Goal: Task Accomplishment & Management: Use online tool/utility

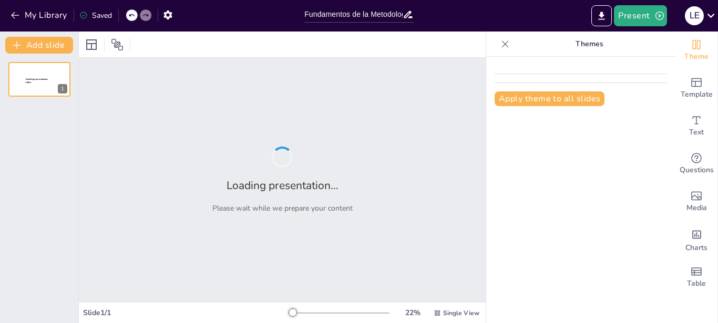
type input "Fundamentos de la Metodología en la Investigación Educativa en Educación Física…"
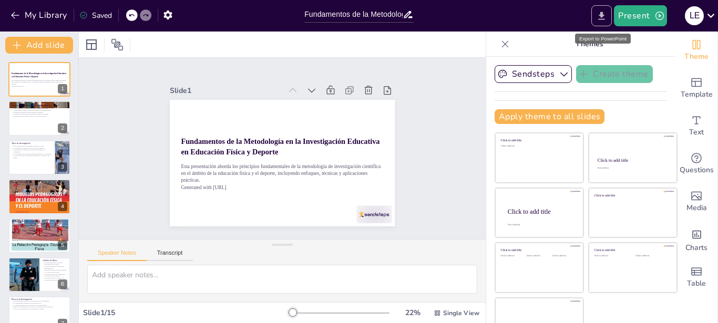
click at [603, 15] on icon "Export to PowerPoint" at bounding box center [602, 16] width 6 height 8
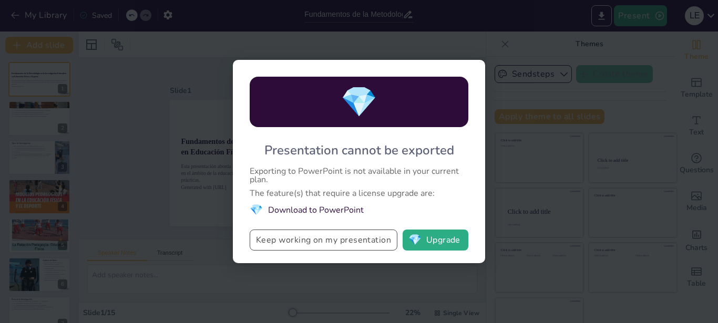
click at [335, 238] on button "Keep working on my presentation" at bounding box center [324, 240] width 148 height 21
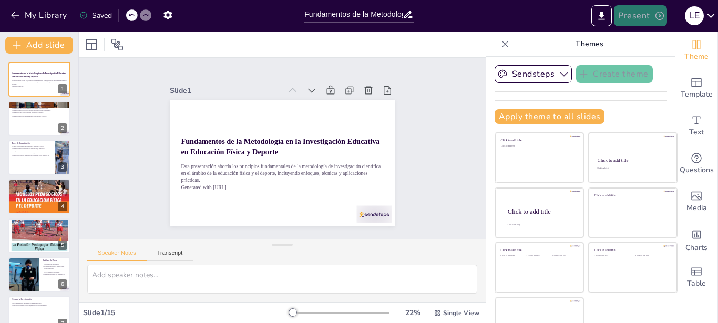
click at [631, 16] on button "Present" at bounding box center [640, 15] width 53 height 21
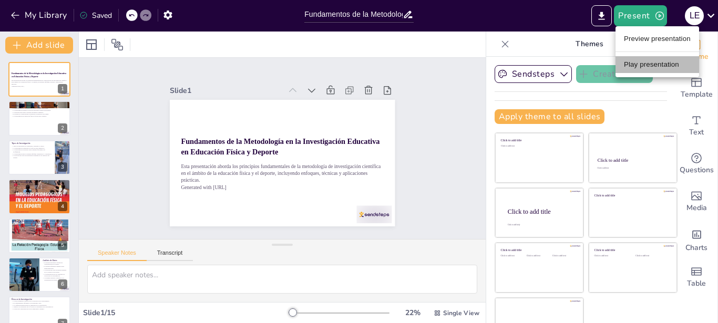
click at [649, 62] on li "Play presentation" at bounding box center [658, 64] width 84 height 17
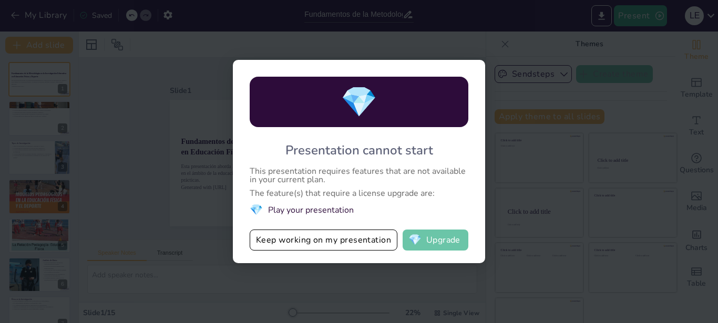
click at [436, 239] on button "💎 Upgrade" at bounding box center [436, 240] width 66 height 21
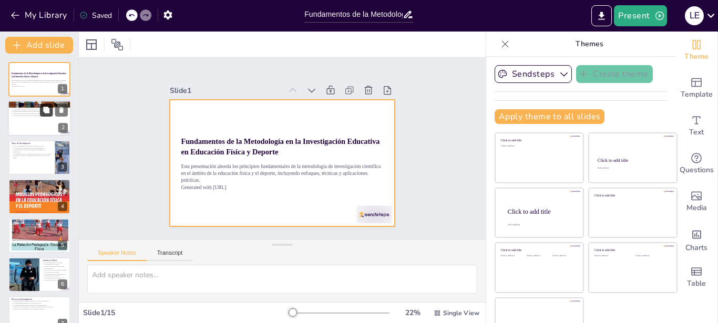
checkbox input "true"
click at [37, 116] on p "La investigación en educación física es un proceso continuo." at bounding box center [39, 116] width 57 height 2
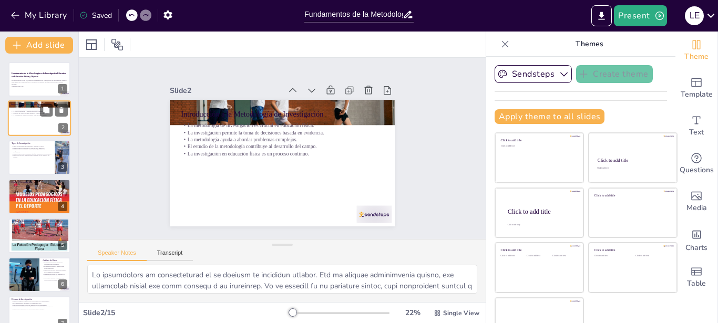
type textarea "La metodología de investigación es el corazón de cualquier estudio. Sin un enfo…"
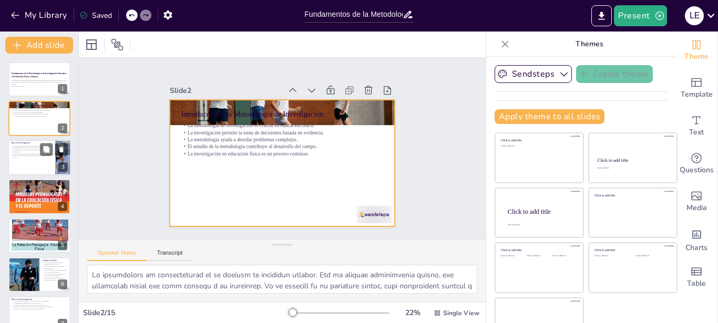
checkbox input "true"
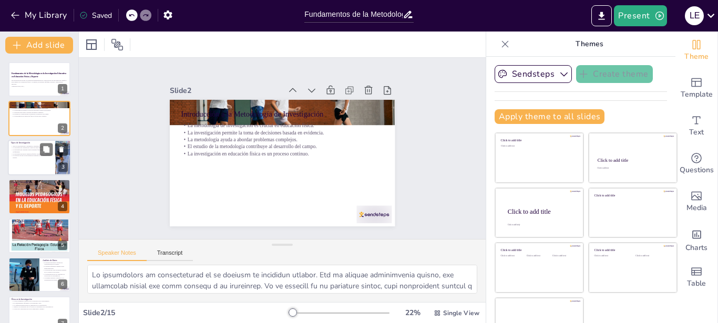
click at [32, 154] on p "La investigación mixta combina enfoques cuantitativos y cualitativos." at bounding box center [31, 154] width 41 height 2
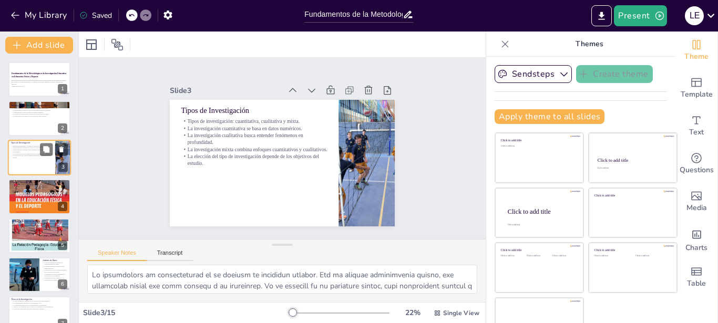
type textarea "Comprender los diferentes tipos de investigación es esencial para elegir el enf…"
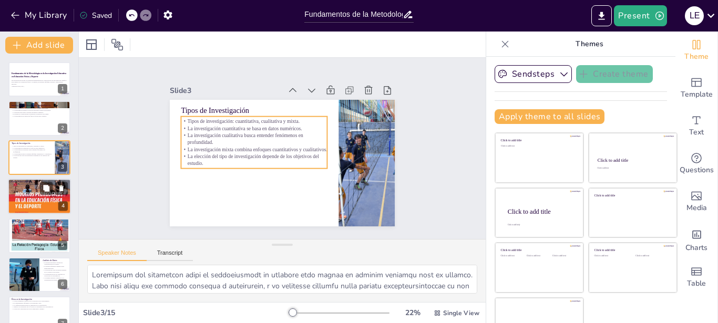
checkbox input "true"
click at [24, 192] on p "Un diseño de investigación deficiente puede llevar a conclusiones erróneas." at bounding box center [39, 193] width 57 height 2
type textarea "La validez de un estudio se refiere a la precisión con la que mide lo que prete…"
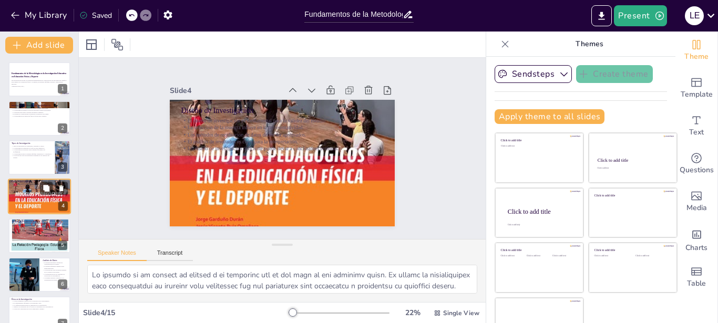
scroll to position [8, 0]
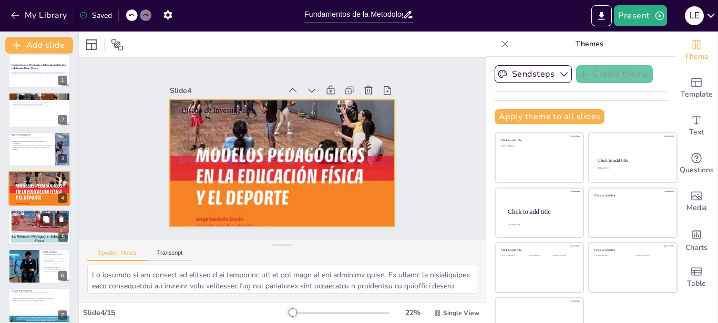
checkbox input "true"
click at [27, 215] on p "Las encuestas son útiles para recopilar datos de muchos participantes." at bounding box center [39, 215] width 57 height 2
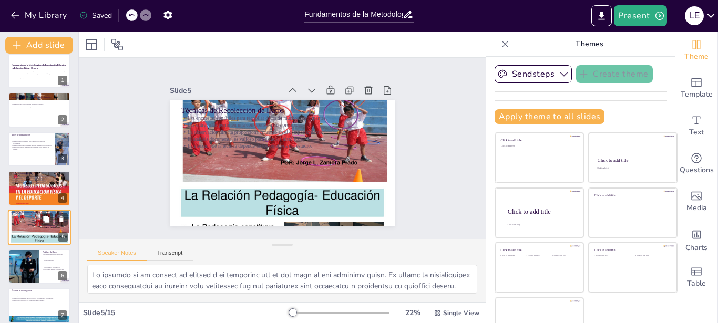
type textarea "Las encuestas son una herramienta eficaz para obtener información de un gran nú…"
checkbox input "true"
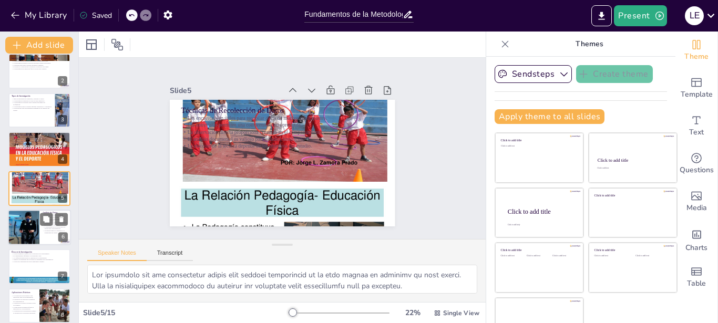
click at [25, 229] on div at bounding box center [23, 228] width 68 height 36
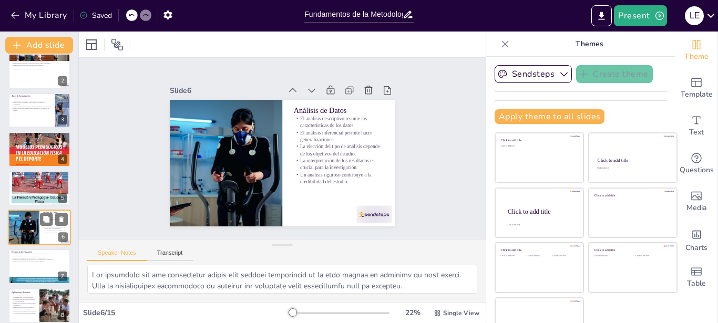
type textarea "El análisis descriptivo proporciona una visión general de los datos recopilados…"
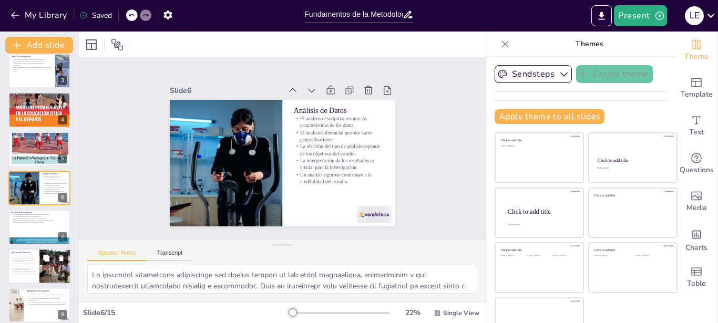
checkbox input "true"
click at [23, 263] on p "La mejora de la práctica docente se basa en evidencia." at bounding box center [23, 265] width 25 height 4
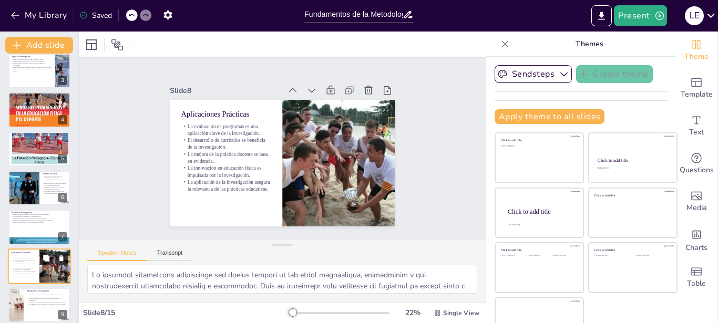
type textarea "Evaluar programas de educación física permite a los educadores determinar su ef…"
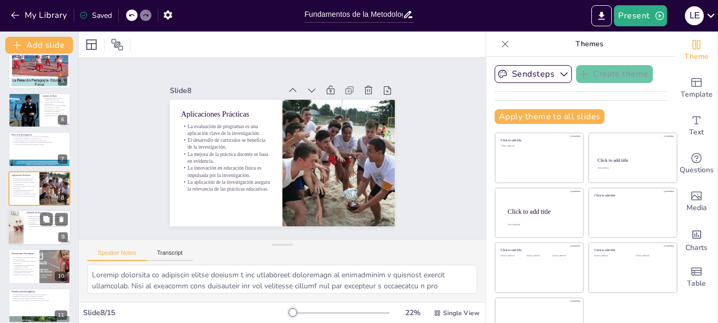
checkbox input "true"
click at [35, 232] on div at bounding box center [39, 228] width 63 height 36
type textarea "Analizar ejemplos concretos de investigaciones exitosas permite a los estudiant…"
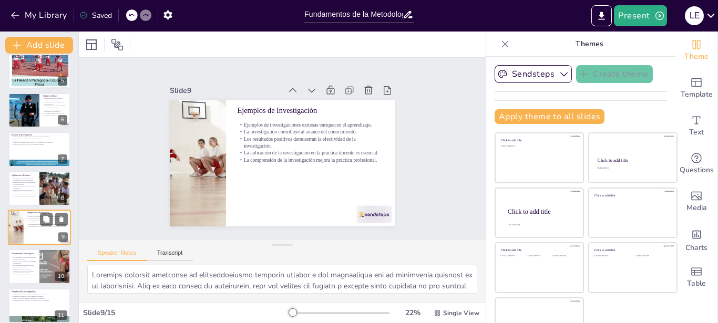
checkbox input "true"
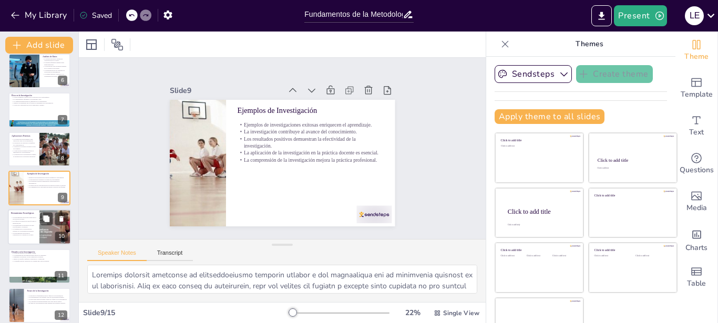
click at [28, 231] on p "La integración de la tecnología es esencial en la investigación moderna." at bounding box center [23, 231] width 25 height 4
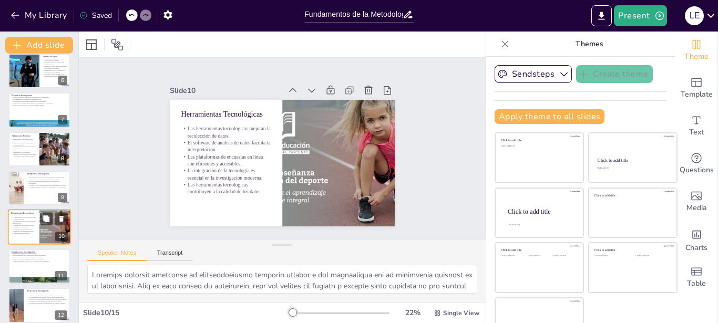
type textarea "Las herramientas tecnológicas permiten a los investigadores recopilar datos de …"
checkbox input "true"
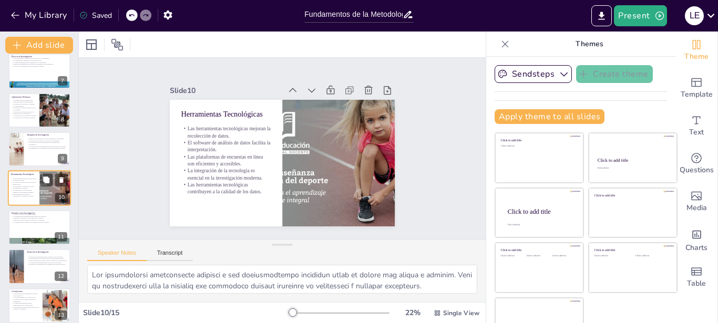
click at [28, 231] on div at bounding box center [39, 227] width 62 height 35
type textarea "La falta de recursos financieros y materiales puede limitar la capacidad de los…"
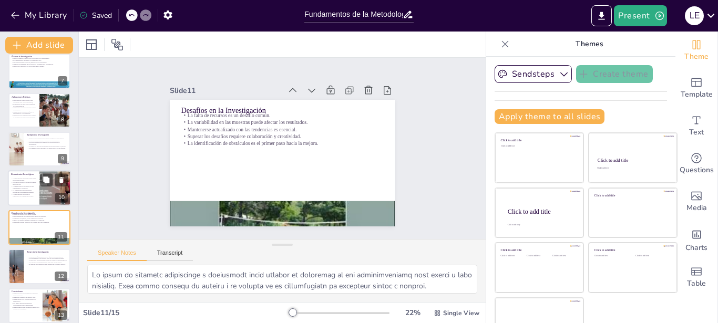
checkbox input "true"
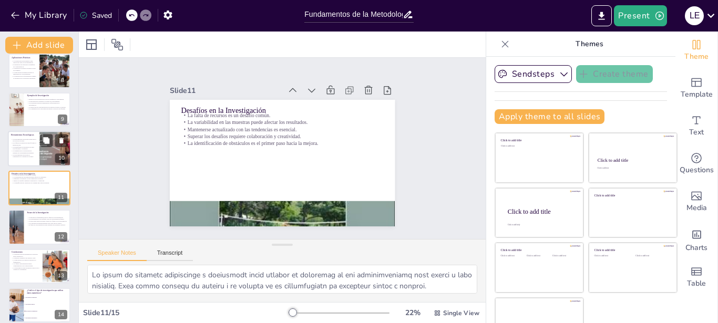
click at [28, 231] on div at bounding box center [39, 227] width 62 height 35
type textarea "La inclusión asegura que todos los estudiantes, independientemente de su contex…"
checkbox input "true"
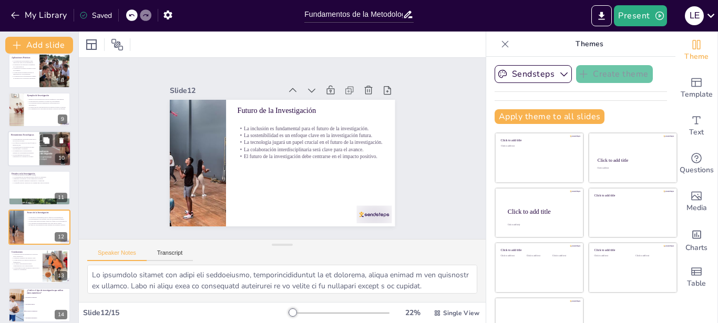
scroll to position [321, 0]
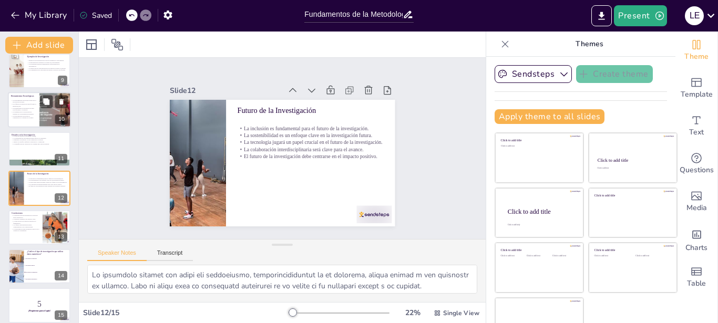
click at [28, 231] on p "La investigación tiene un impacto directo en la calidad de la enseñanza." at bounding box center [26, 230] width 28 height 4
type textarea "La metodología de investigación es la columna vertebral de cualquier estudio. S…"
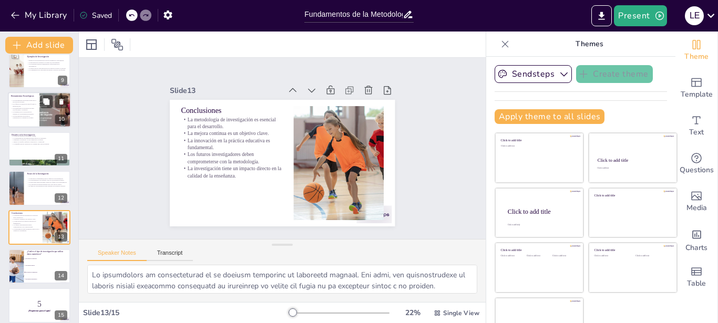
scroll to position [330, 0]
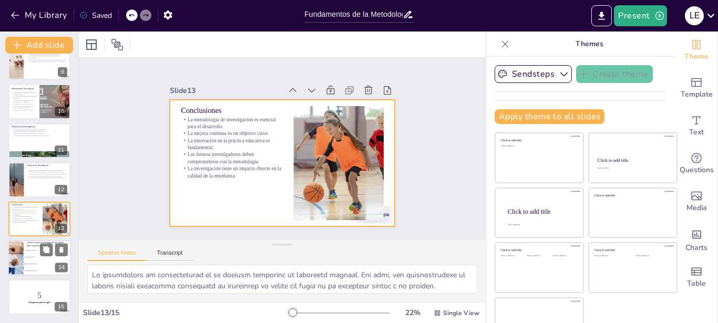
checkbox input "true"
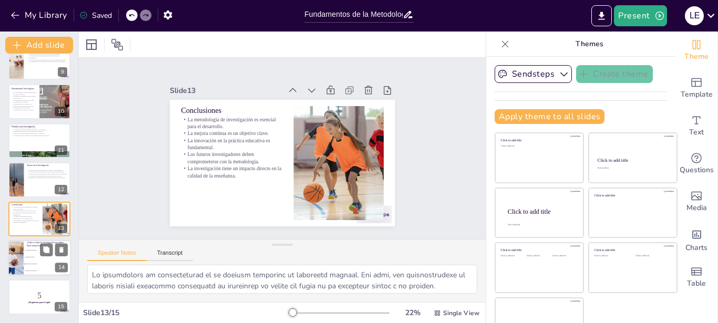
checkbox input "true"
click at [31, 252] on li "Investigación cualitativa" at bounding box center [47, 250] width 47 height 7
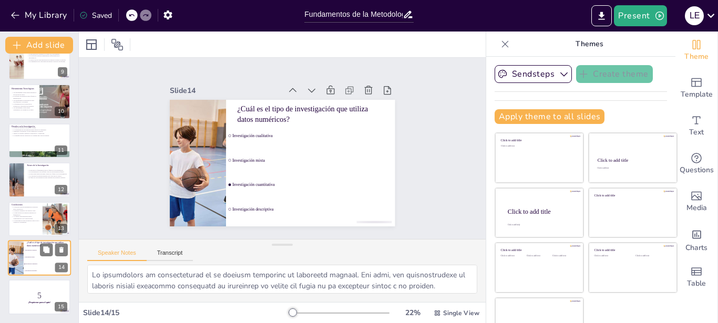
type textarea "La respuesta correcta es "Investigación cuantitativa", como se menciona en la d…"
checkbox input "true"
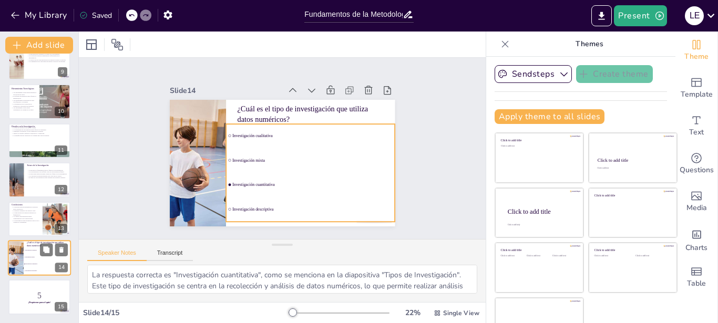
checkbox input "true"
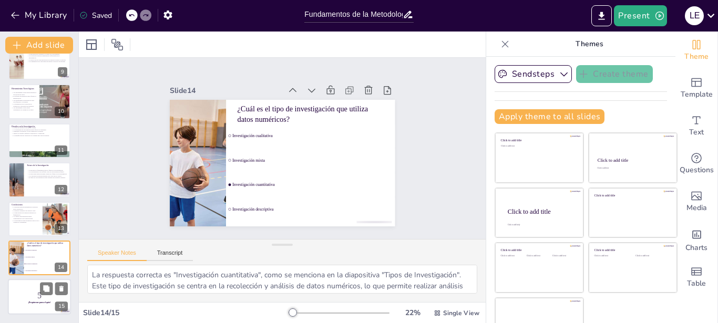
checkbox input "true"
click at [32, 284] on div at bounding box center [39, 298] width 63 height 36
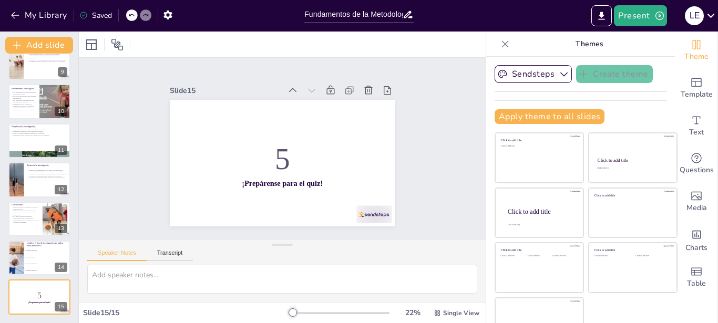
checkbox input "true"
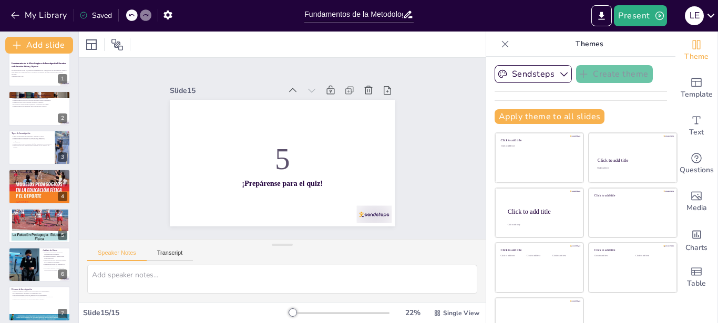
scroll to position [0, 0]
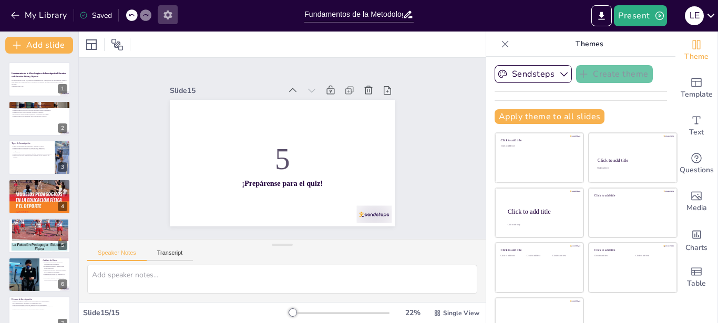
click at [168, 15] on icon "button" at bounding box center [167, 14] width 11 height 11
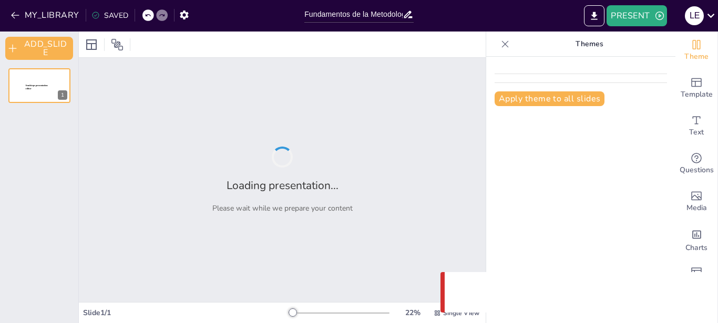
type input "Fundamentos de la Metodología en la Investigación Educativa en Educación Física…"
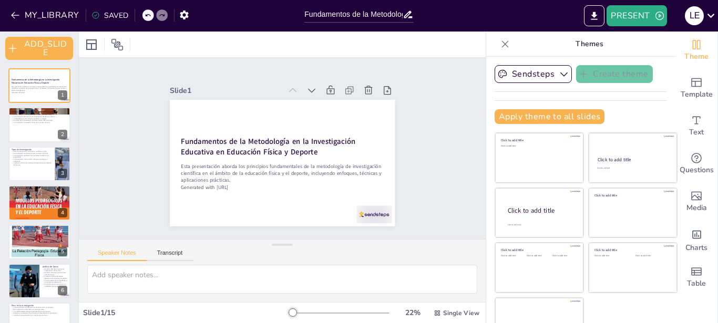
checkbox input "true"
click at [509, 115] on button "Apply theme to all slides" at bounding box center [550, 116] width 110 height 15
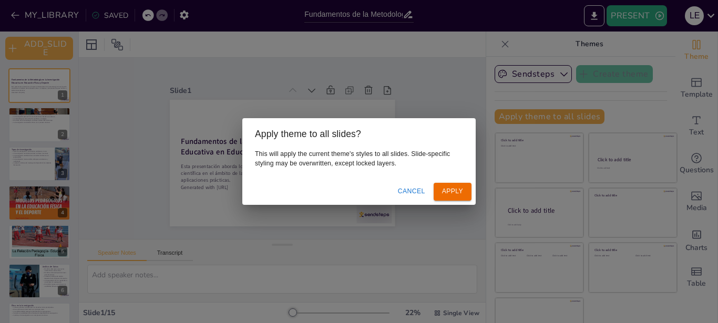
click at [451, 191] on button "Apply" at bounding box center [453, 191] width 38 height 17
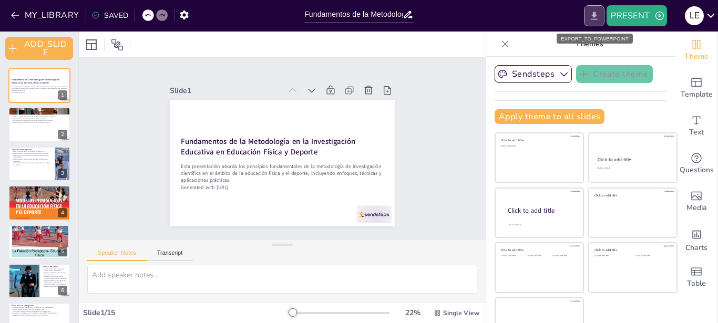
click at [596, 16] on icon "EXPORT_TO_POWERPOINT" at bounding box center [594, 16] width 6 height 8
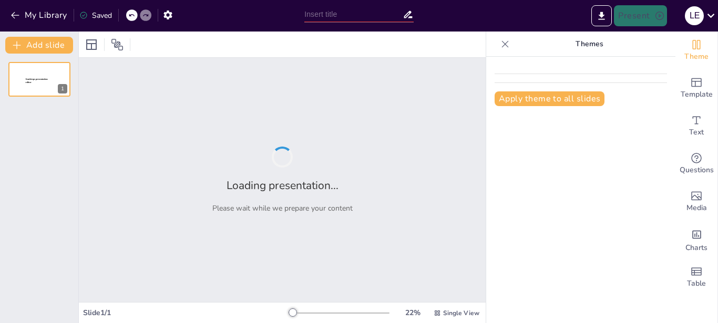
type input "Fundamentos da Educação Superior no Século XXI"
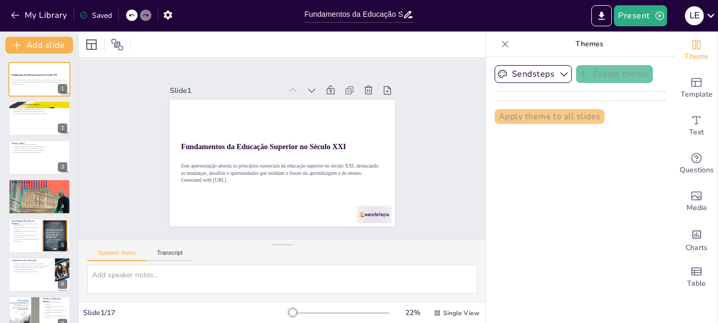
checkbox input "true"
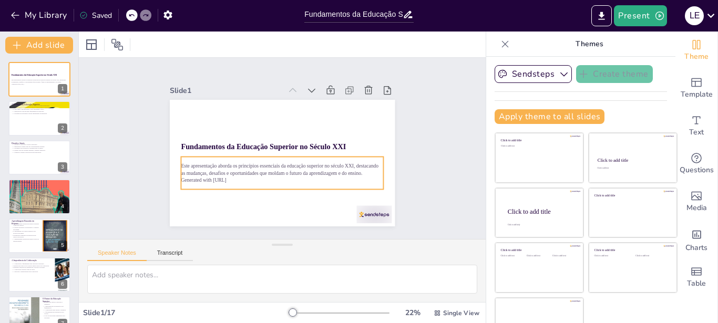
checkbox input "true"
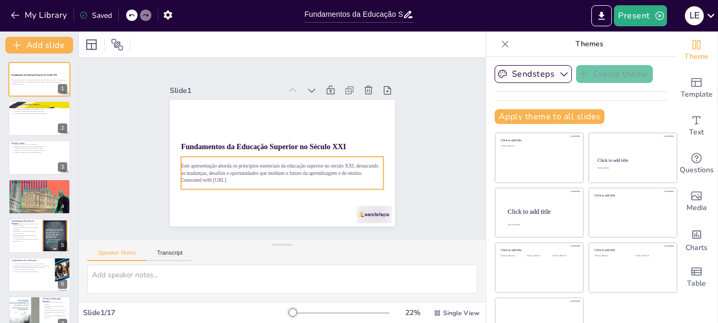
checkbox input "true"
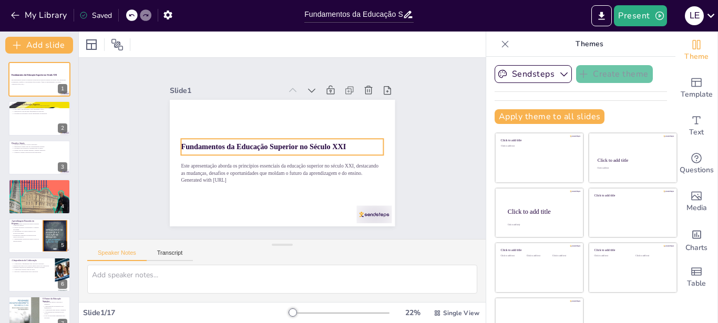
checkbox input "true"
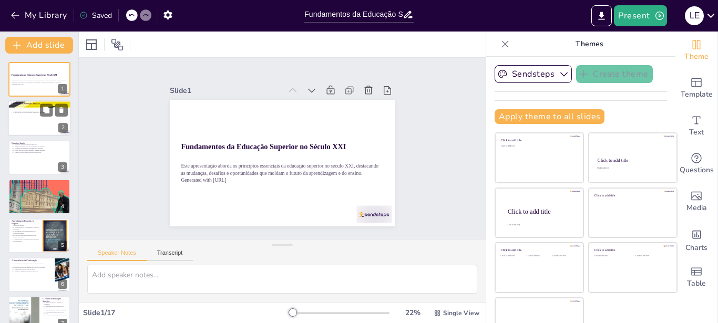
checkbox input "true"
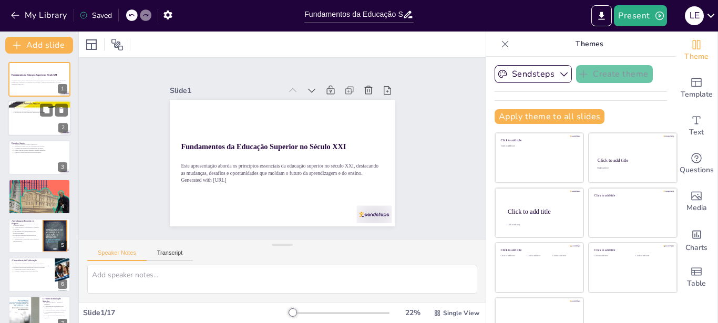
click at [38, 116] on div at bounding box center [39, 119] width 63 height 36
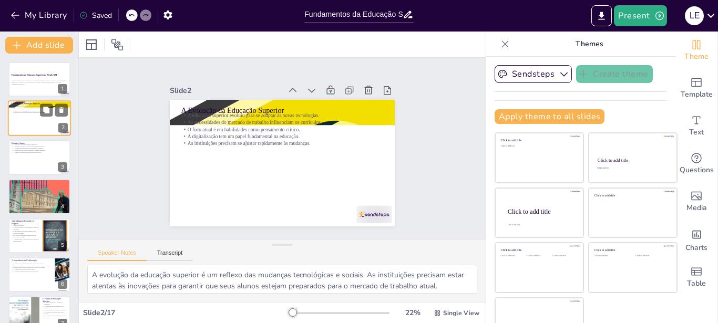
type textarea "A evolução da educação superior é um reflexo das mudanças tecnológicas e sociai…"
checkbox input "true"
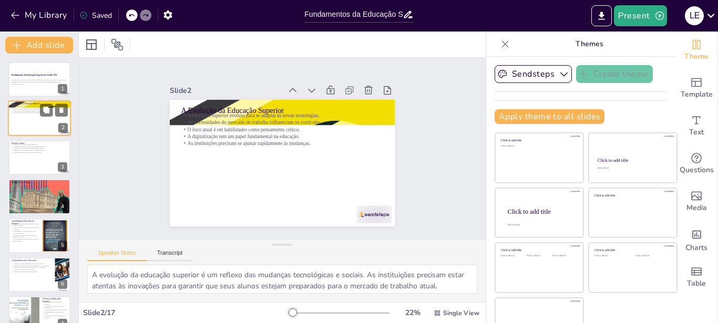
checkbox input "true"
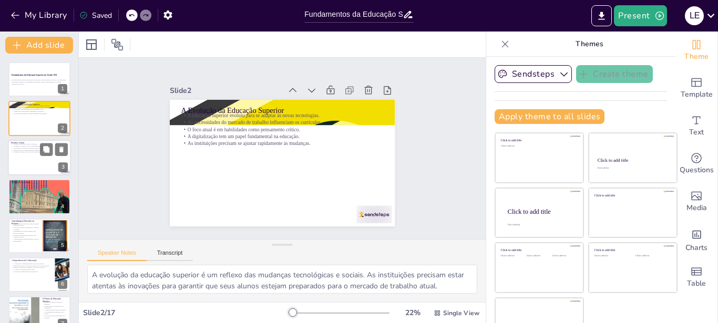
checkbox input "true"
click at [33, 146] on p "A qualidade do ensino deve ser constantemente avaliada." at bounding box center [39, 146] width 57 height 2
type textarea "A inclusão garante que todos, independentemente de sua origem, tenham a oportun…"
checkbox input "true"
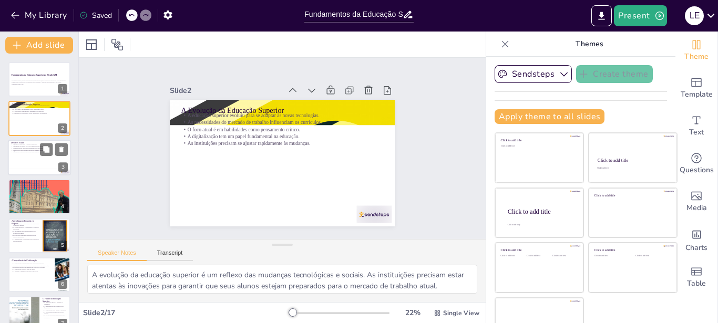
checkbox input "true"
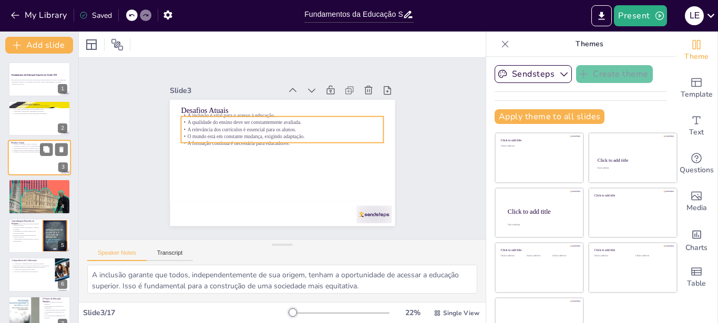
checkbox input "true"
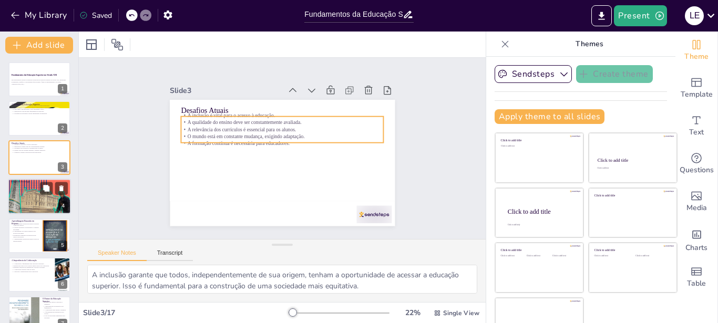
checkbox input "true"
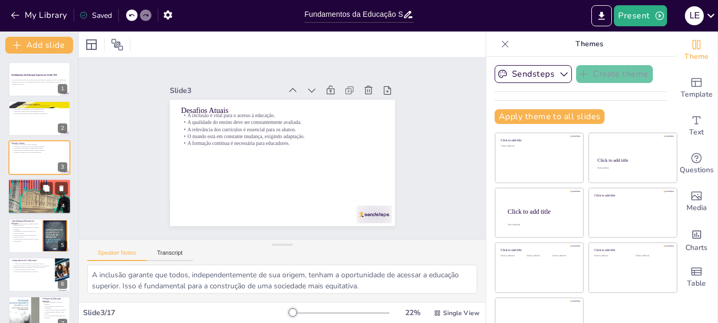
checkbox input "true"
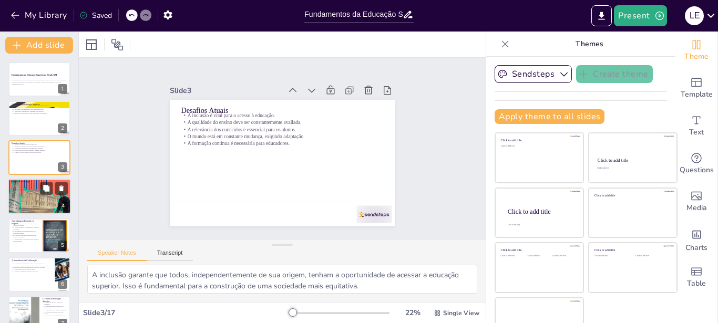
click at [29, 195] on div at bounding box center [39, 197] width 63 height 38
type textarea "O acesso ao conhecimento é ampliado pela tecnologia, permitindo que alunos de d…"
checkbox input "true"
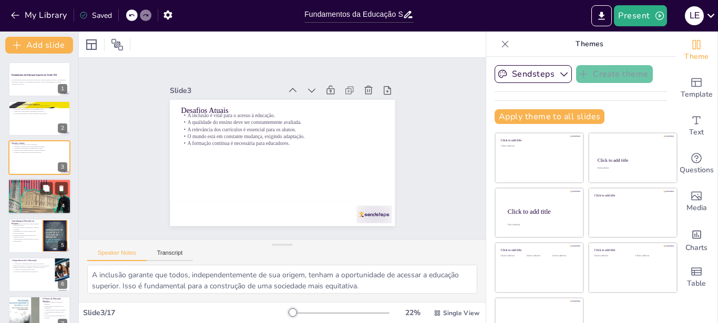
checkbox input "true"
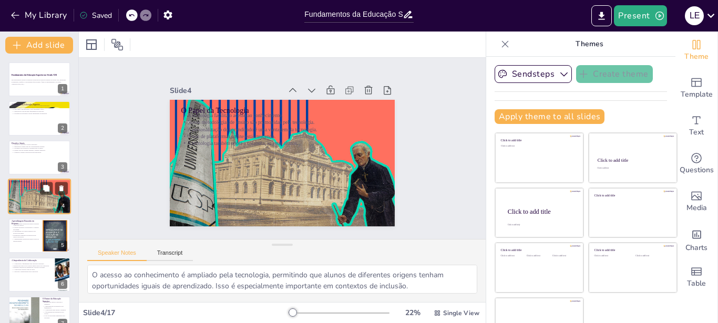
scroll to position [8, 0]
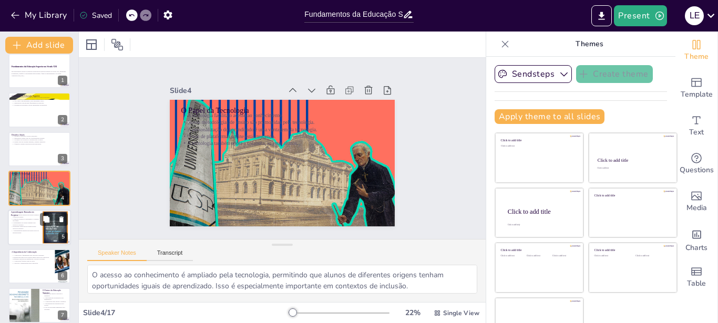
click at [26, 221] on p "O método incentiva a criatividade e o trabalho em equipe." at bounding box center [25, 220] width 28 height 4
type textarea "A aplicação prática do conhecimento é fundamental para a retenção e compreensão…"
checkbox input "true"
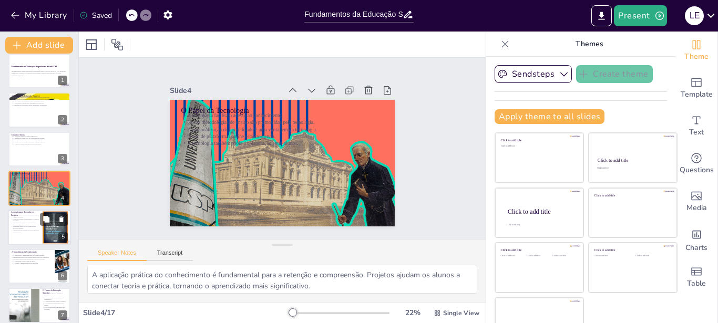
checkbox input "true"
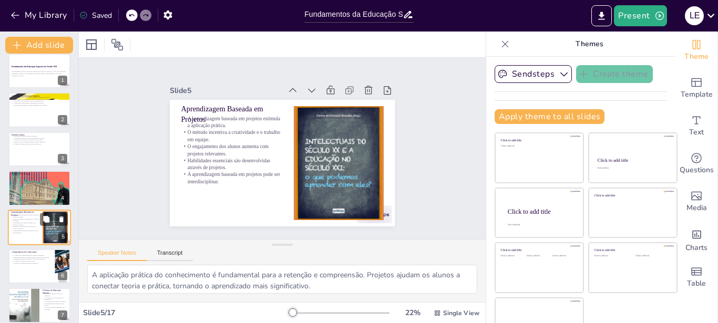
checkbox input "true"
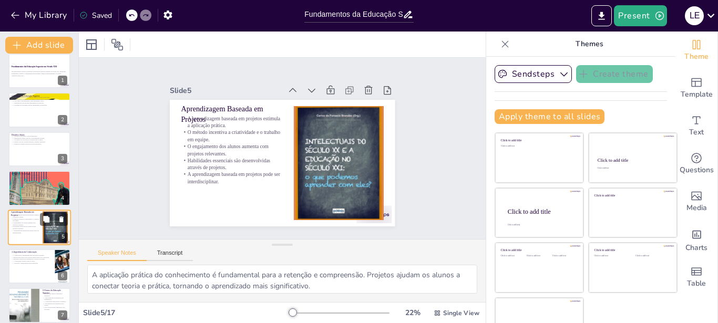
scroll to position [47, 0]
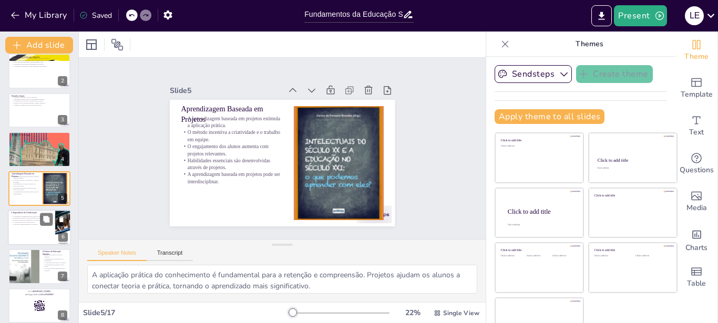
checkbox input "true"
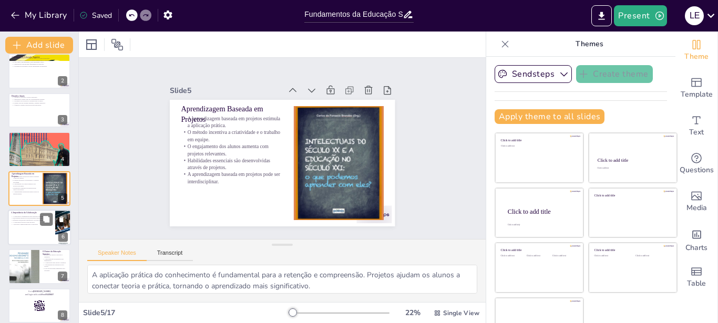
checkbox input "true"
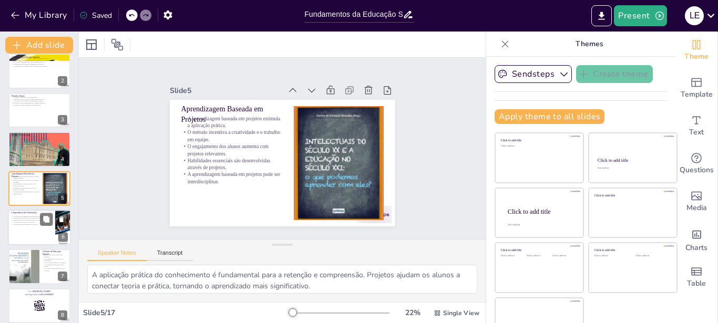
click at [24, 229] on div at bounding box center [39, 228] width 63 height 36
type textarea "A colaboração entre diferentes entidades permite que os currículos sejam moldad…"
checkbox input "true"
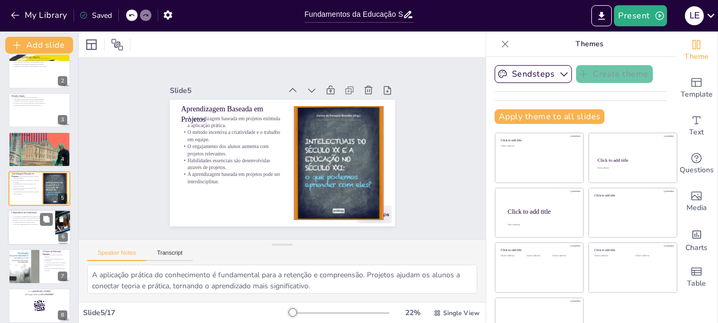
checkbox input "true"
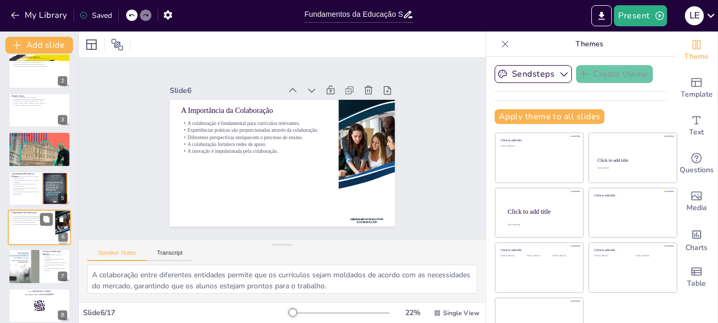
checkbox input "true"
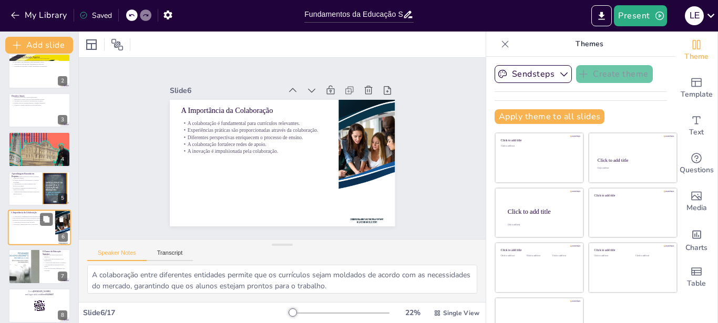
scroll to position [87, 0]
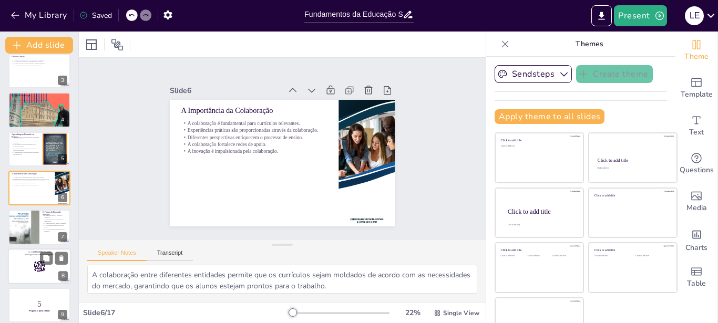
checkbox input "true"
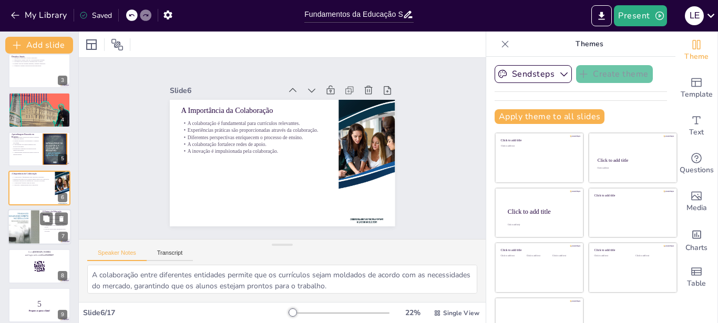
checkbox input "true"
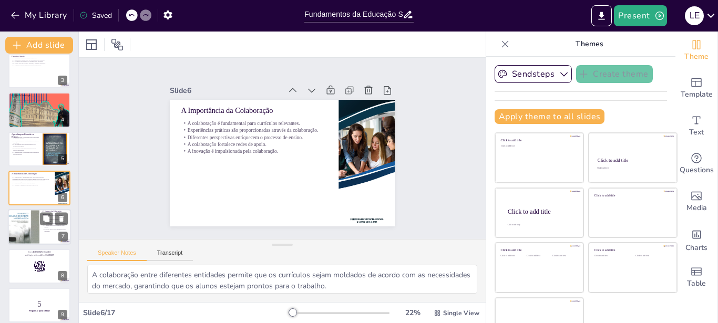
click at [26, 227] on div at bounding box center [24, 227] width 32 height 48
type textarea "O futuro da educação superior depende da capacidade das instituições de inovar …"
checkbox input "true"
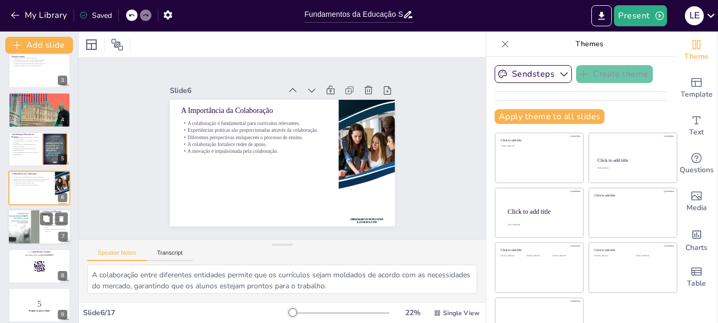
checkbox input "true"
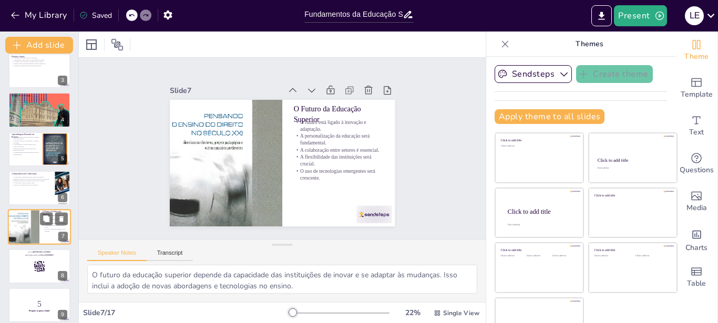
checkbox input "true"
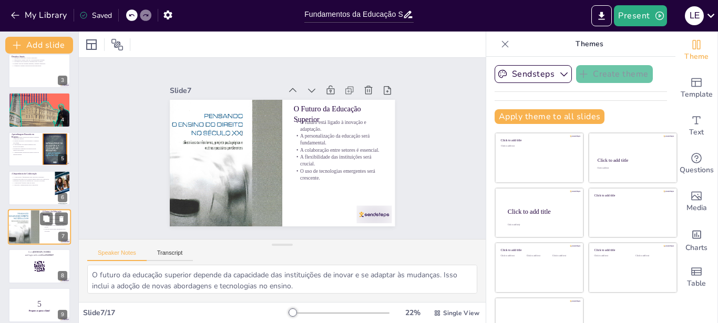
scroll to position [126, 0]
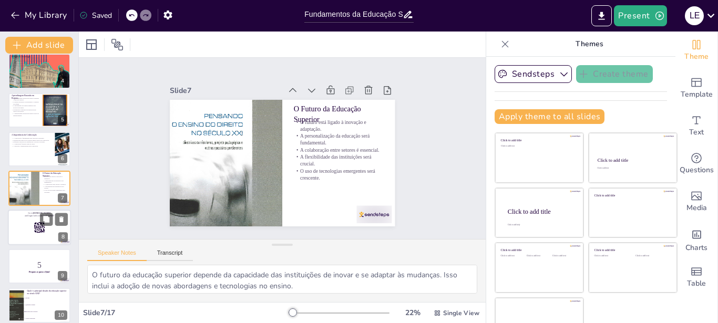
click at [25, 231] on div at bounding box center [39, 228] width 63 height 36
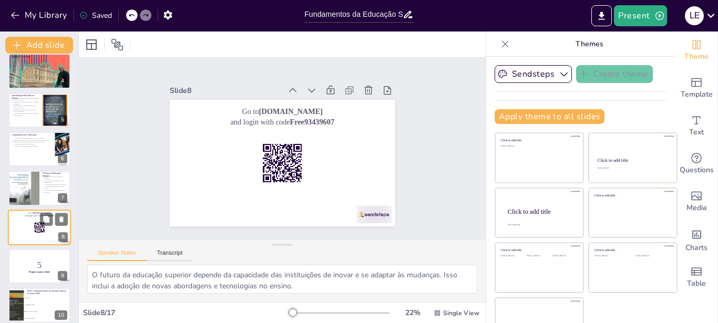
checkbox input "true"
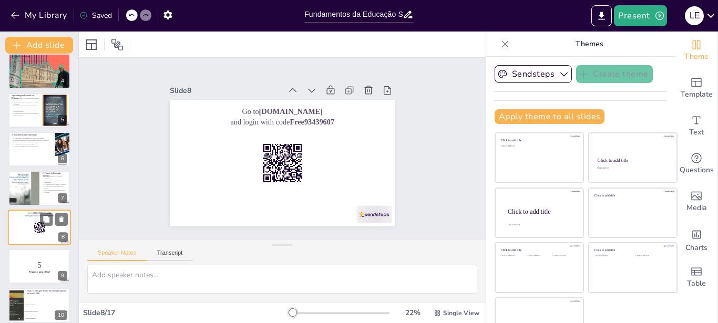
checkbox input "true"
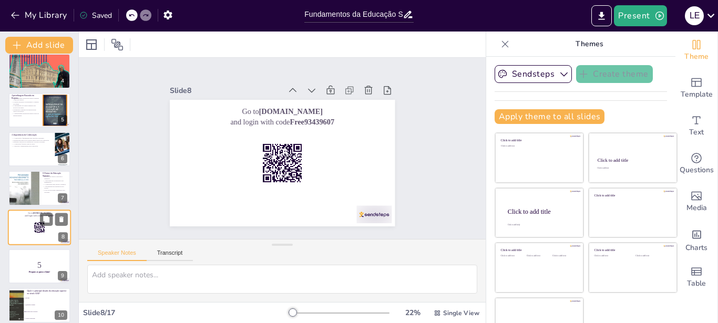
scroll to position [165, 0]
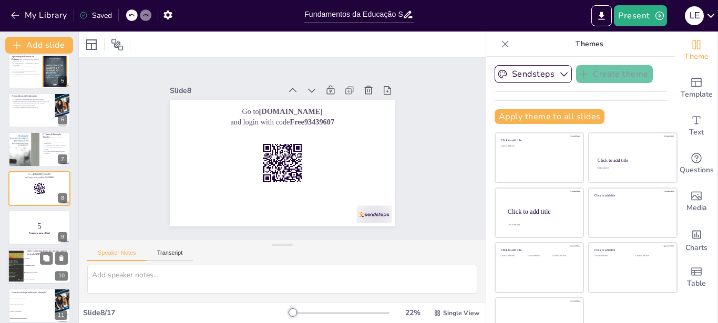
checkbox input "true"
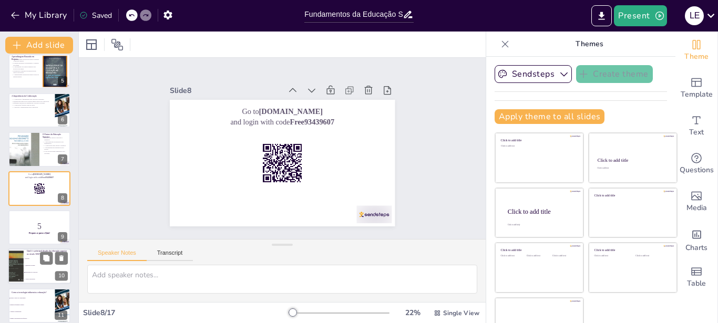
checkbox input "true"
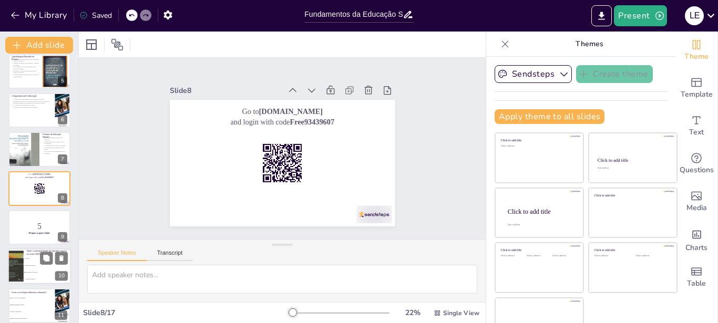
checkbox input "true"
click at [32, 267] on li "Qualidade do Ensino" at bounding box center [47, 266] width 47 height 7
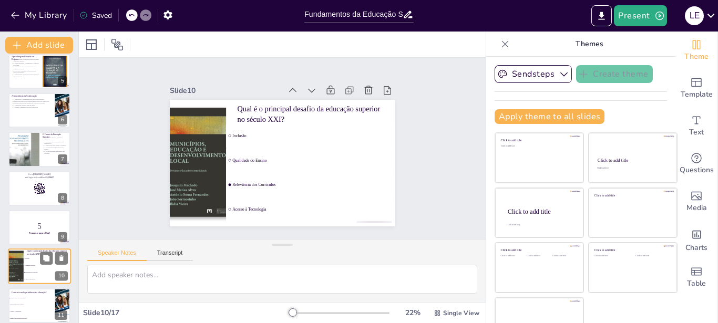
type textarea "A relevância dos currículos é um dos principais desafios identificados na apres…"
checkbox input "true"
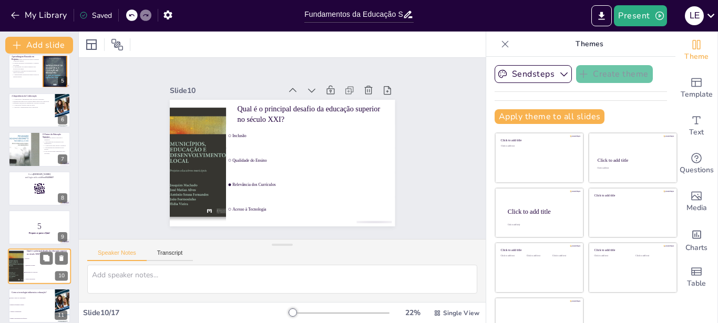
checkbox input "true"
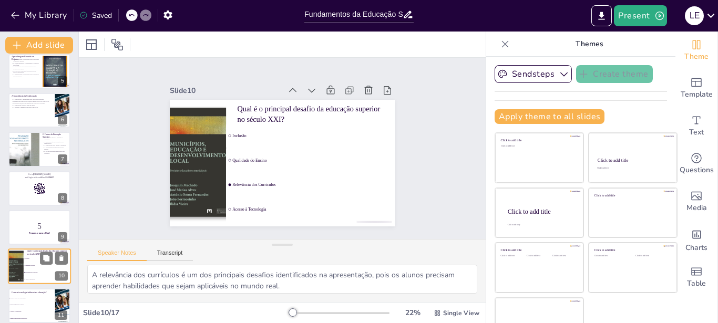
checkbox input "true"
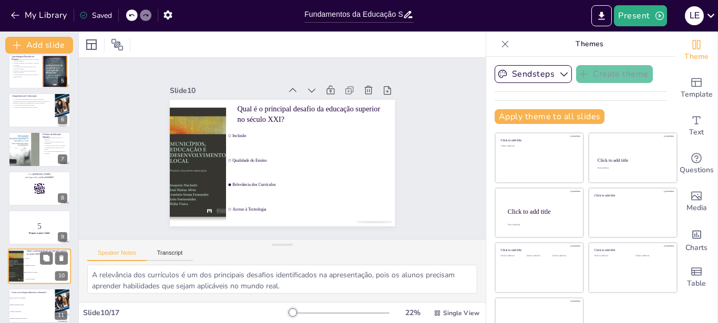
checkbox input "true"
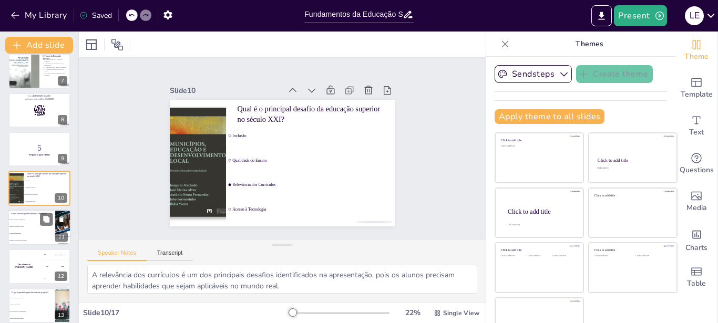
checkbox input "true"
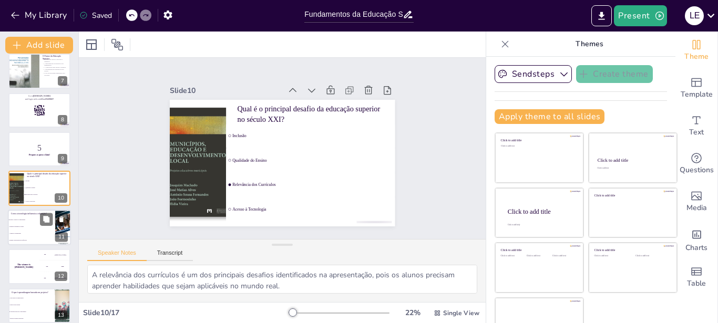
checkbox input "true"
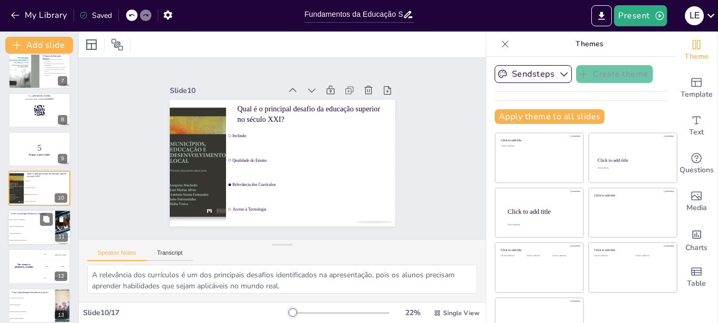
checkbox input "true"
click at [28, 237] on ul "Facilita o acesso ao conhecimento Diminui a qualidade do ensino Aumenta a desig…" at bounding box center [31, 230] width 47 height 27
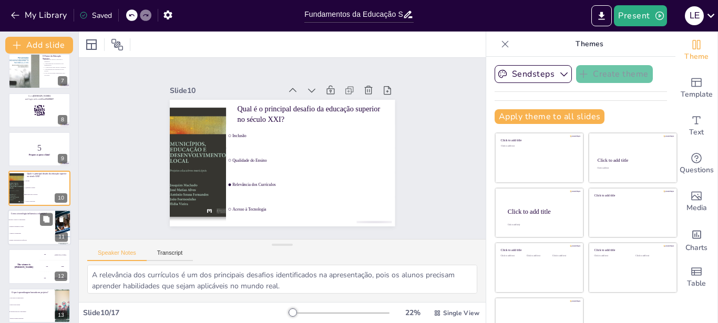
type textarea "A tecnologia facilita o acesso ao conhecimento, conforme discutido na apresenta…"
checkbox input "true"
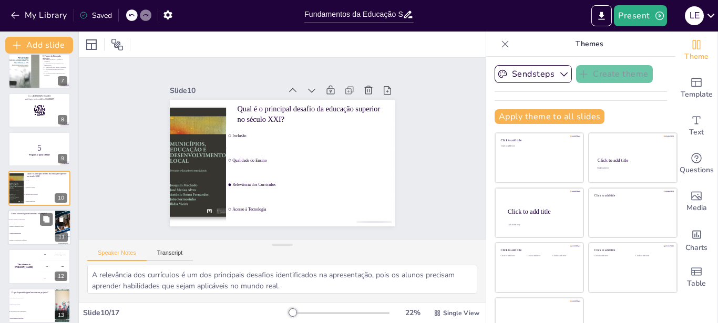
checkbox input "true"
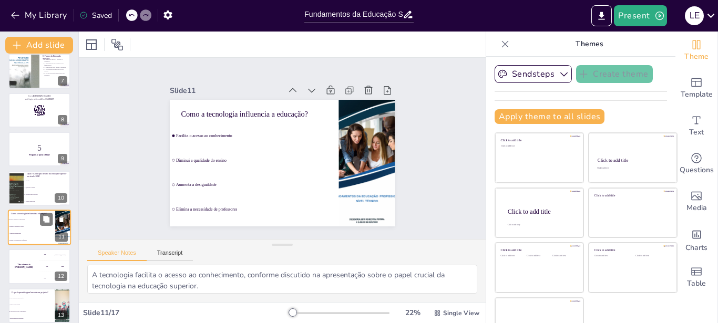
checkbox input "true"
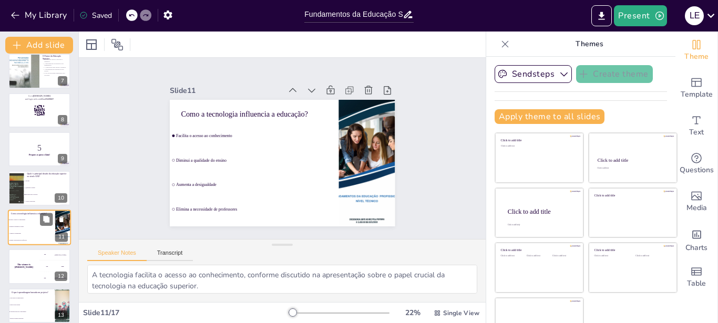
checkbox input "true"
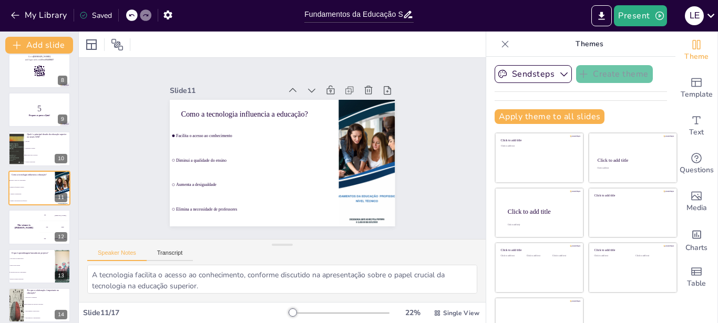
checkbox input "true"
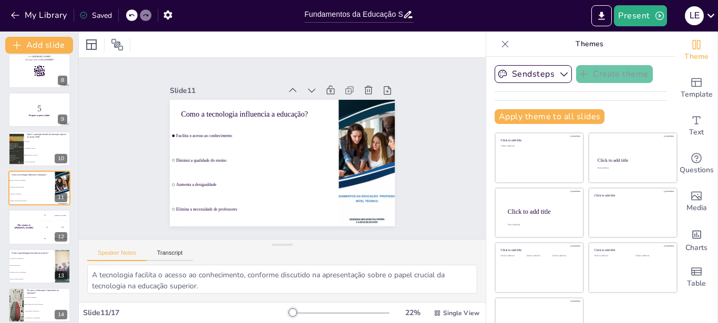
checkbox input "true"
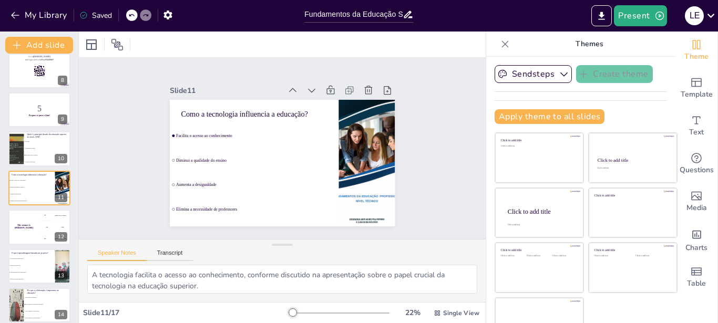
checkbox input "true"
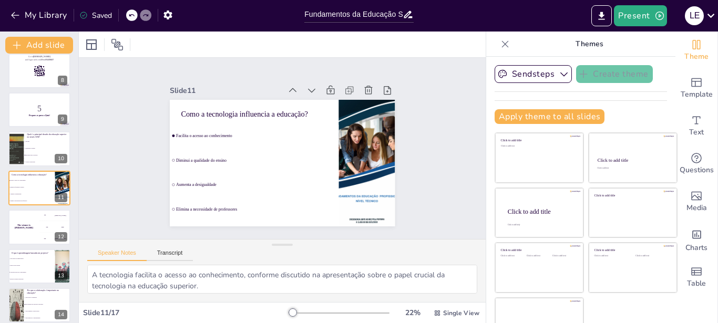
checkbox input "true"
click at [605, 15] on icon "Export to PowerPoint" at bounding box center [602, 16] width 6 height 8
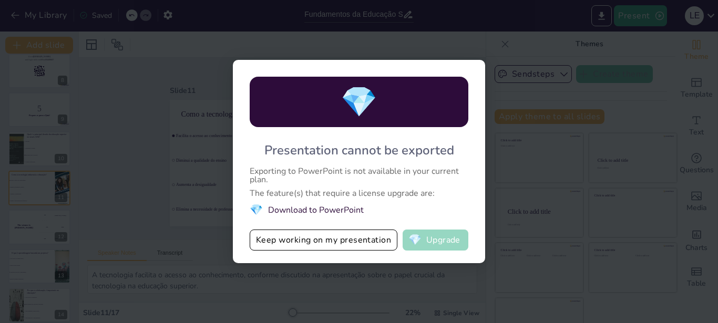
click at [443, 239] on button "💎 Upgrade" at bounding box center [436, 240] width 66 height 21
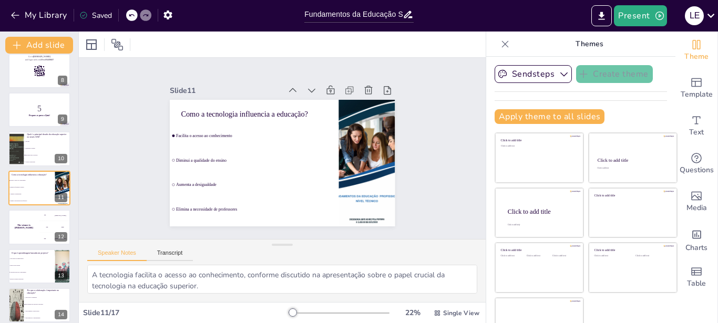
checkbox input "true"
click at [42, 116] on strong "Prepare-se para o Quiz!" at bounding box center [40, 116] width 22 height 2
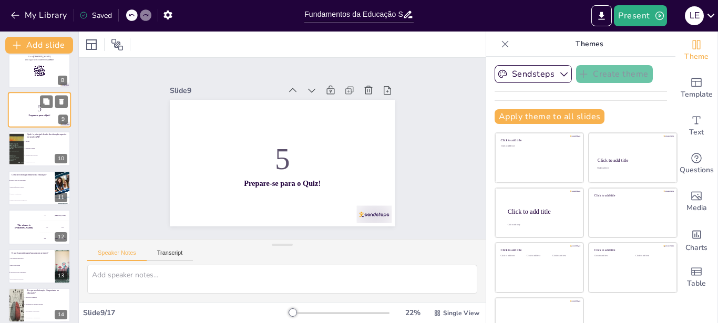
scroll to position [204, 0]
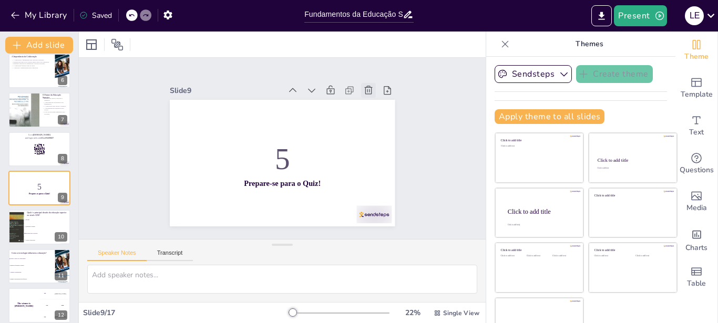
click at [325, 58] on icon at bounding box center [318, 51] width 15 height 15
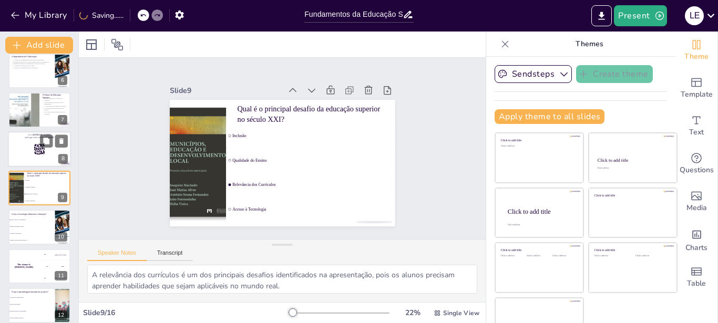
click at [22, 154] on div at bounding box center [39, 149] width 63 height 36
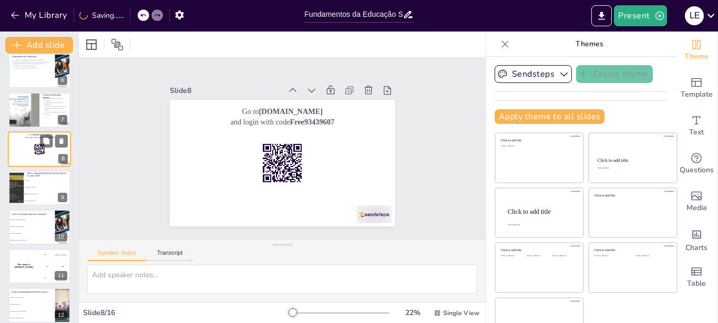
scroll to position [165, 0]
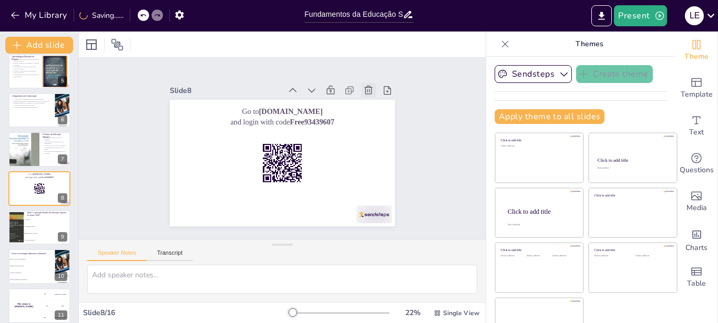
click at [369, 187] on icon at bounding box center [376, 194] width 14 height 14
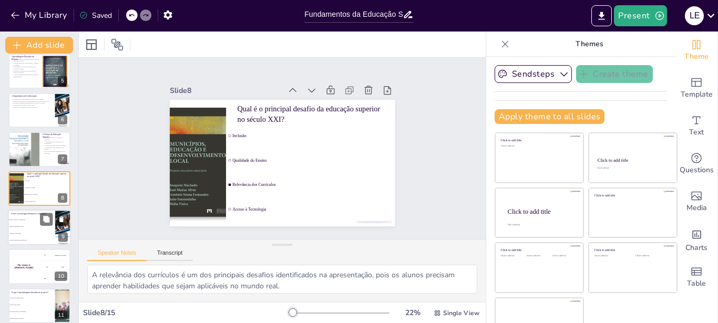
click at [34, 220] on span "Facilita o acesso ao conhecimento" at bounding box center [31, 220] width 45 height 2
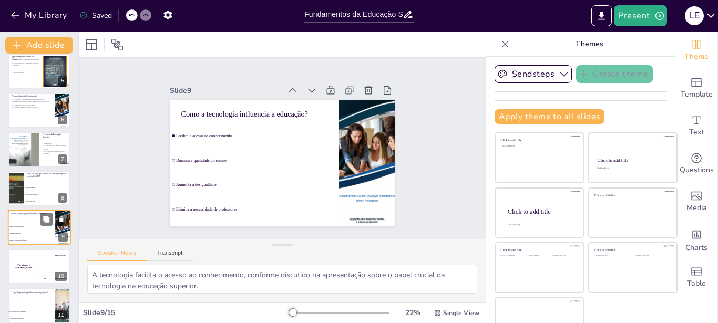
scroll to position [204, 0]
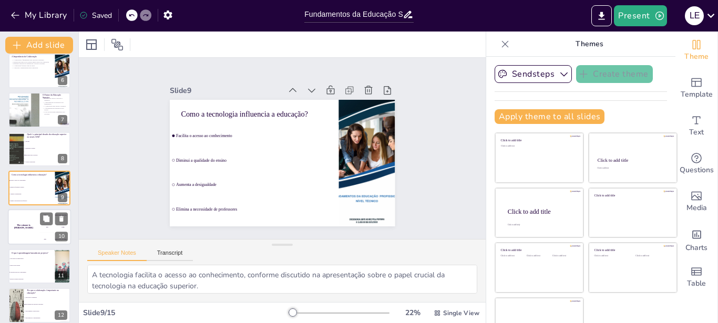
click at [33, 220] on div "The winner is Niels 🏆" at bounding box center [24, 228] width 32 height 36
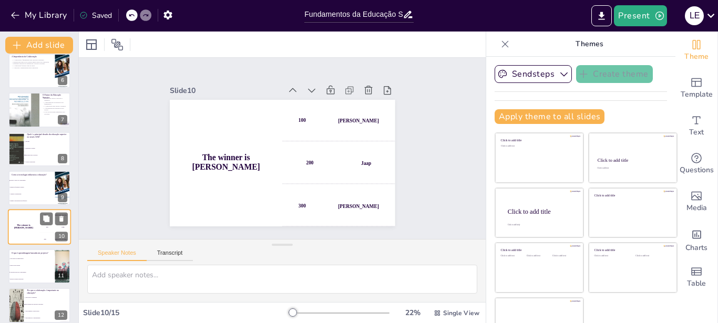
scroll to position [243, 0]
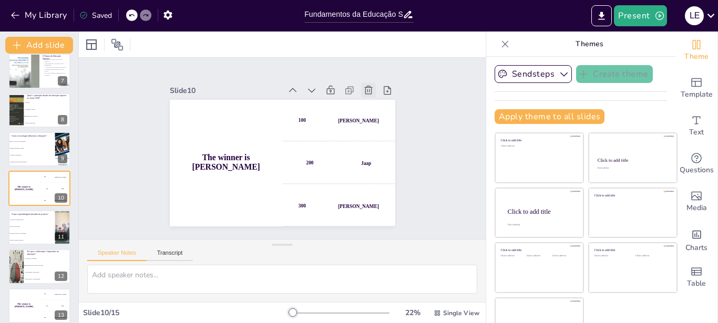
click at [337, 234] on icon at bounding box center [331, 240] width 12 height 12
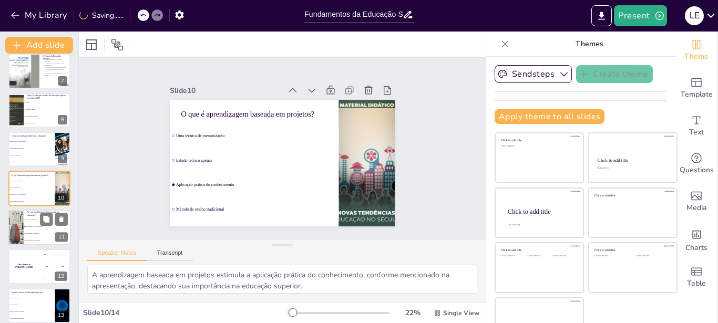
click at [33, 231] on li "Para aumentar a carga horária" at bounding box center [47, 233] width 47 height 7
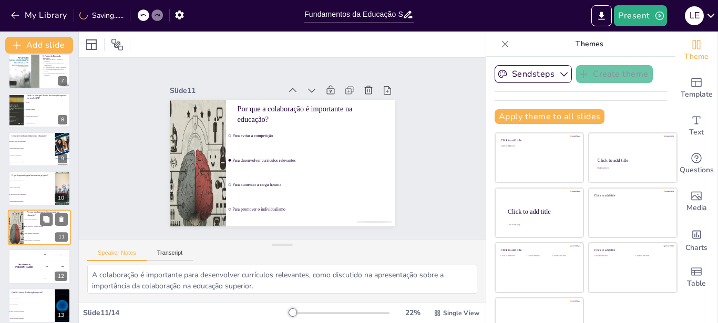
scroll to position [282, 0]
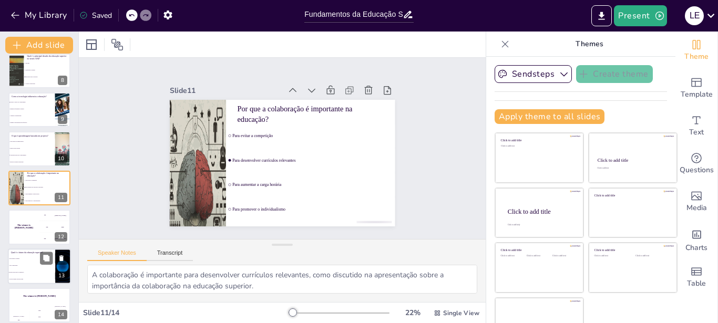
click at [30, 262] on li "Está ligado à tradição" at bounding box center [31, 259] width 47 height 7
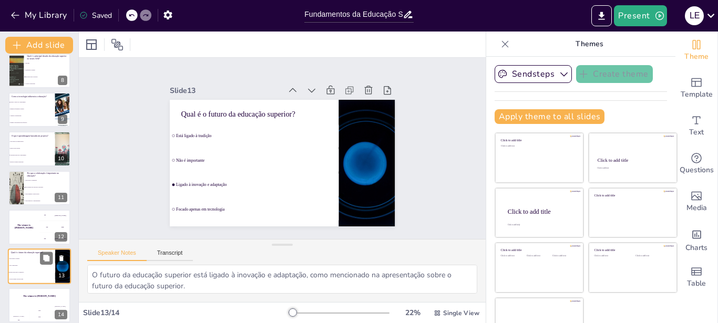
scroll to position [290, 0]
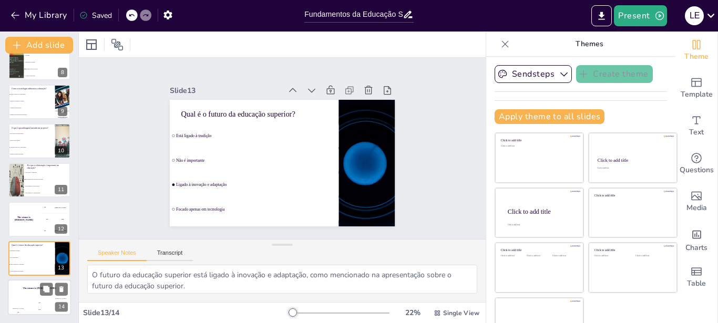
click at [35, 292] on div "The winner is Niels 🏆" at bounding box center [39, 289] width 63 height 18
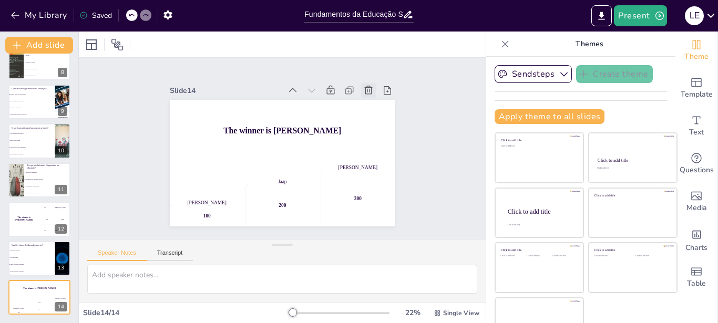
click at [187, 127] on icon at bounding box center [179, 134] width 15 height 15
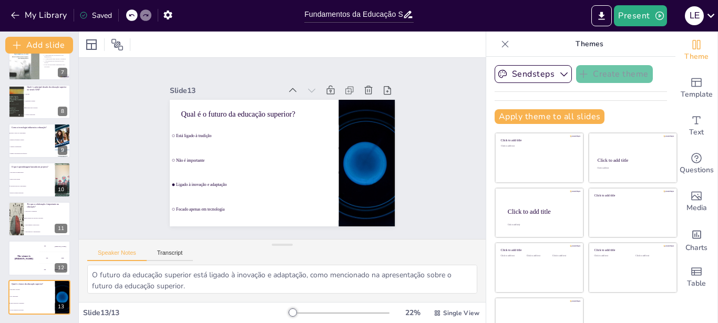
scroll to position [251, 0]
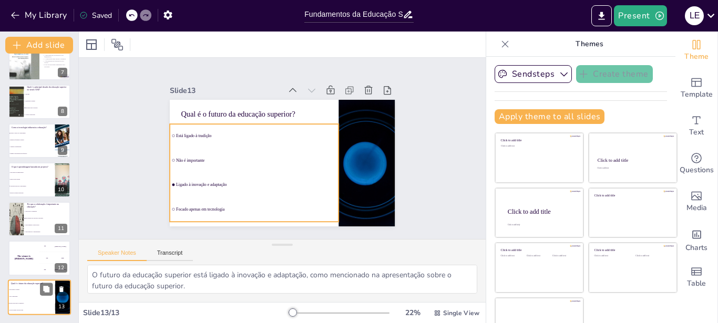
click at [39, 303] on span "Ligado à inovação e adaptação" at bounding box center [31, 304] width 45 height 2
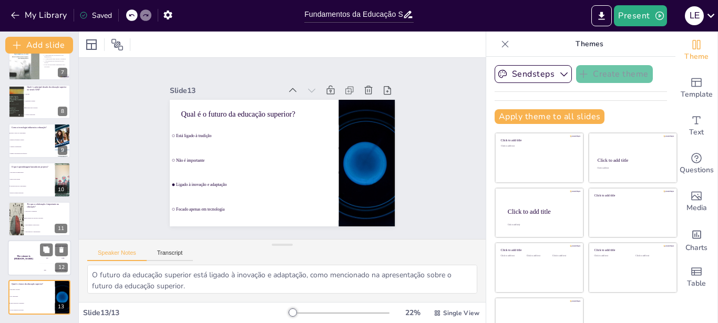
click at [27, 261] on div "The winner is Niels 🏆" at bounding box center [24, 258] width 32 height 36
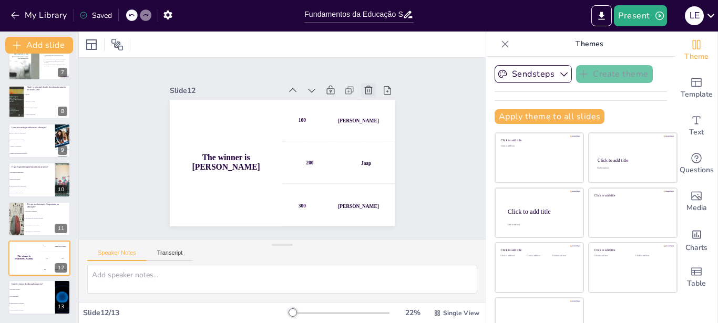
click at [297, 245] on icon at bounding box center [289, 252] width 14 height 14
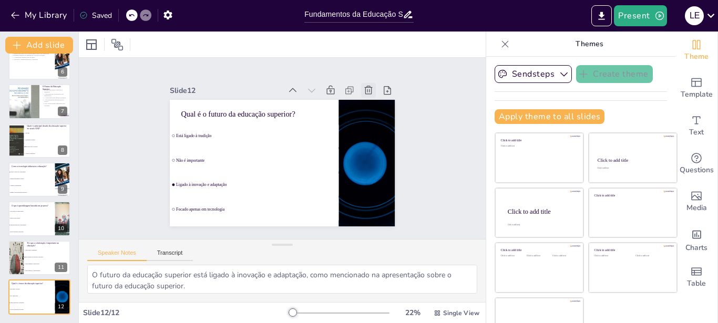
scroll to position [212, 0]
click at [32, 220] on li "Estudo teórico apenas" at bounding box center [31, 218] width 47 height 7
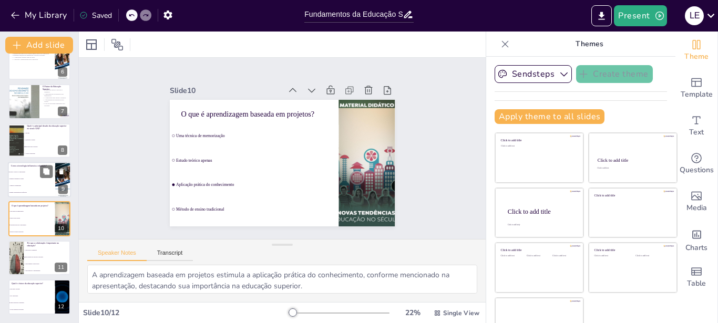
click at [27, 187] on li "Aumenta a desigualdade" at bounding box center [31, 185] width 47 height 7
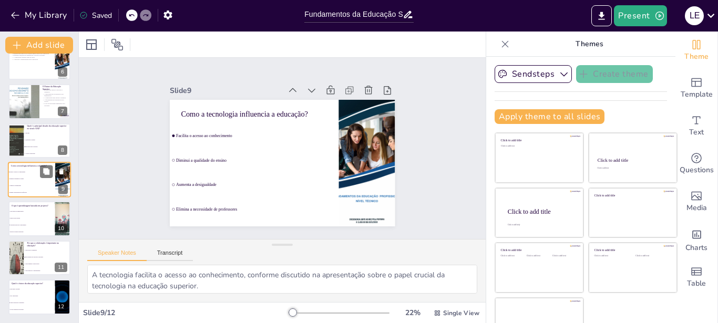
scroll to position [204, 0]
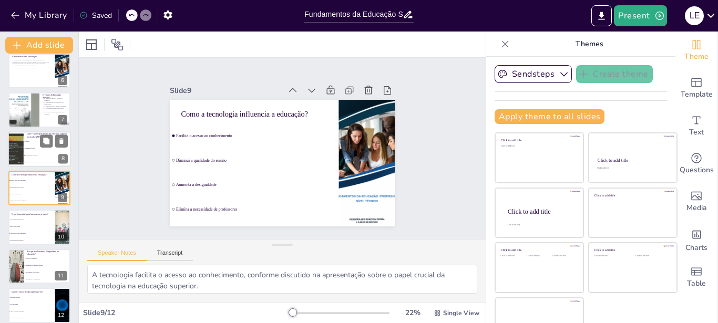
click at [33, 158] on li "Relevância dos Currículos" at bounding box center [47, 155] width 47 height 7
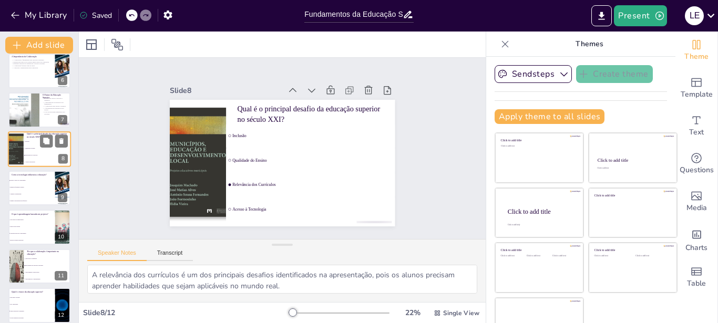
scroll to position [165, 0]
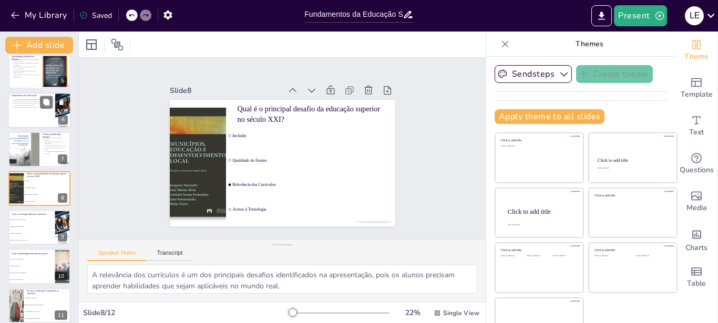
click at [32, 115] on div at bounding box center [39, 111] width 63 height 36
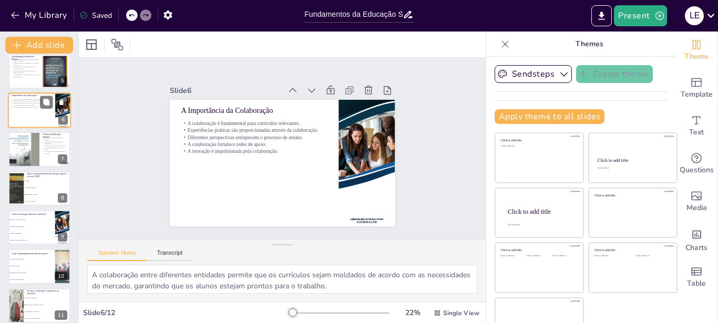
scroll to position [87, 0]
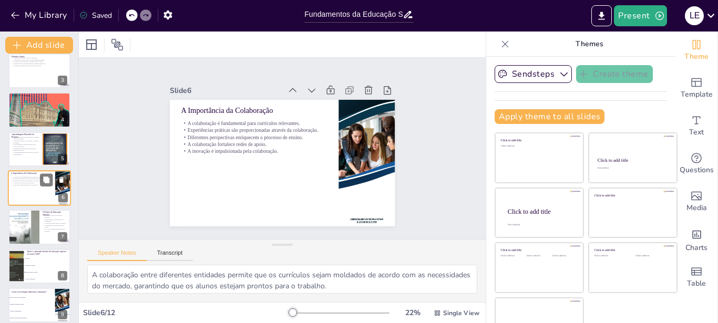
click at [32, 115] on div at bounding box center [39, 109] width 62 height 37
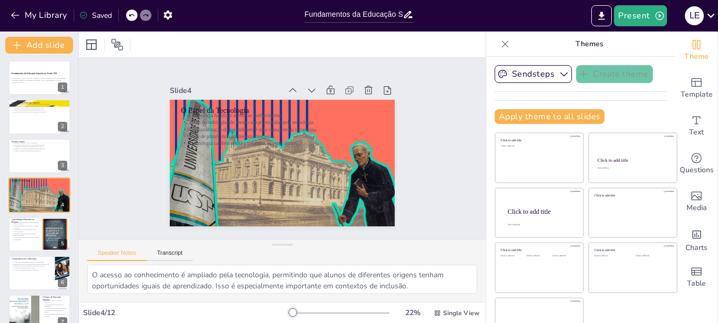
scroll to position [0, 0]
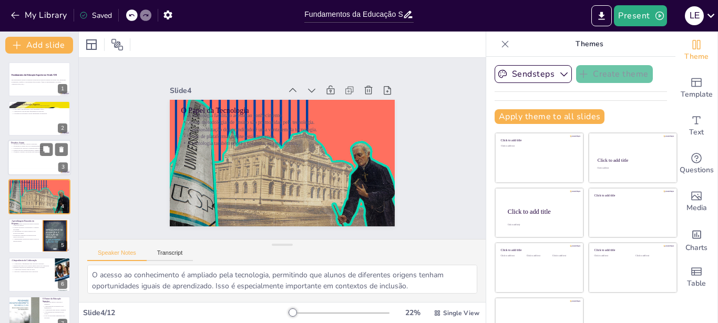
click at [24, 161] on div at bounding box center [39, 158] width 63 height 36
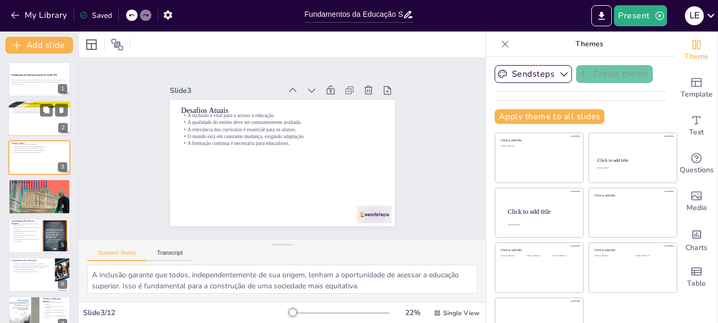
click at [27, 123] on div at bounding box center [39, 119] width 63 height 36
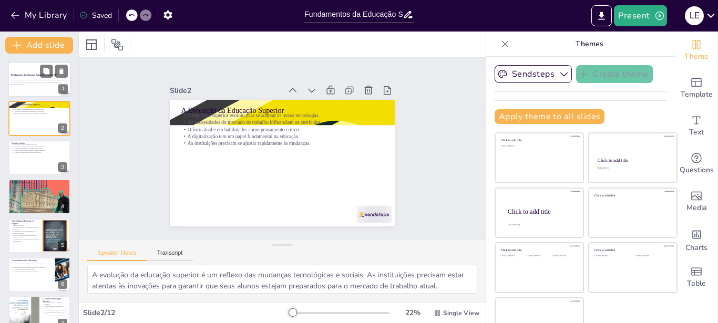
click at [27, 85] on p "Generated with [URL]" at bounding box center [39, 84] width 57 height 2
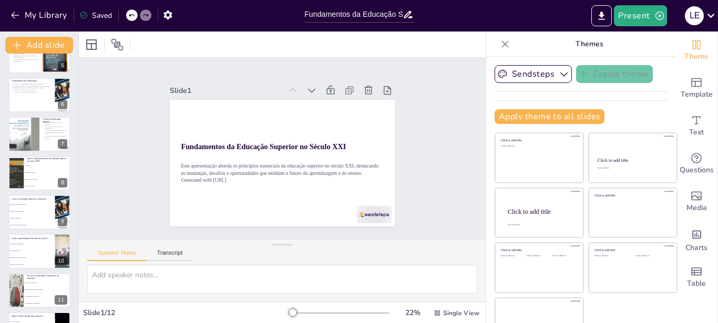
scroll to position [212, 0]
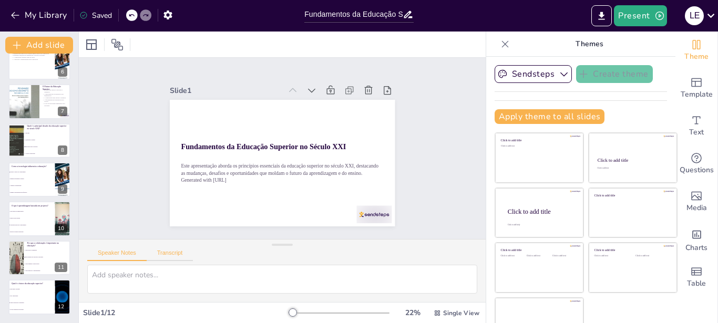
click at [169, 252] on button "Transcript" at bounding box center [170, 256] width 47 height 12
click at [426, 253] on button "Select voice..." at bounding box center [399, 254] width 105 height 17
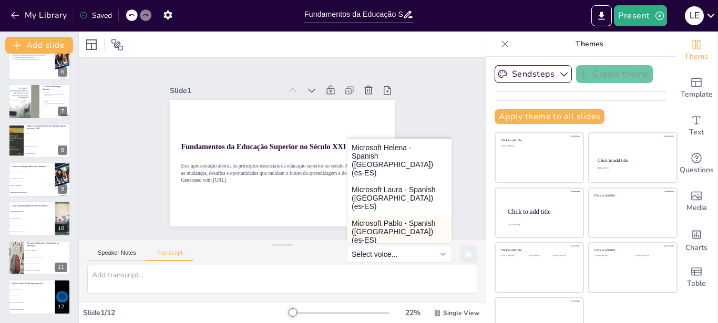
click at [392, 224] on button "Microsoft Pablo - Spanish (Spain) (es-ES)" at bounding box center [400, 232] width 104 height 34
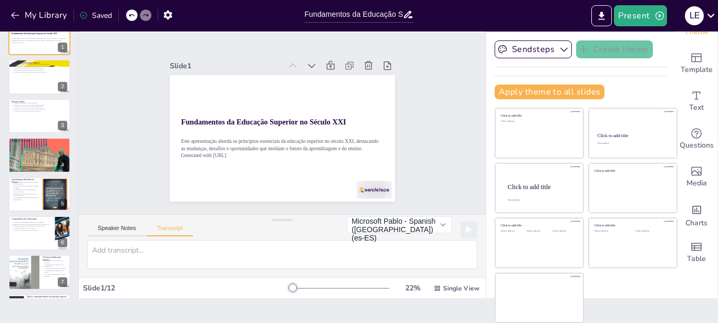
scroll to position [0, 0]
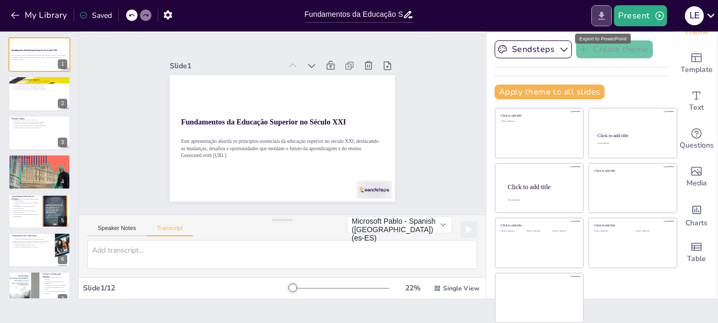
click at [604, 13] on icon "Export to PowerPoint" at bounding box center [602, 16] width 6 height 8
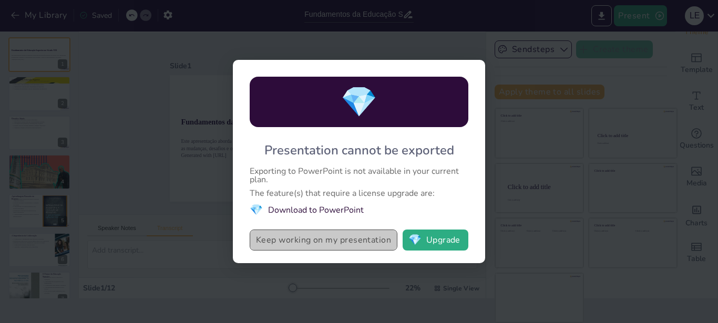
click at [311, 238] on button "Keep working on my presentation" at bounding box center [324, 240] width 148 height 21
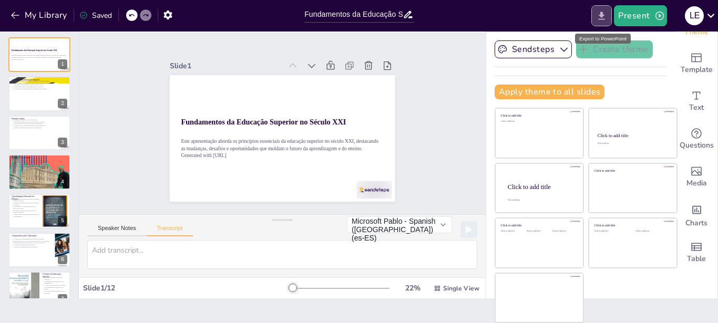
click at [603, 15] on icon "Export to PowerPoint" at bounding box center [602, 16] width 6 height 8
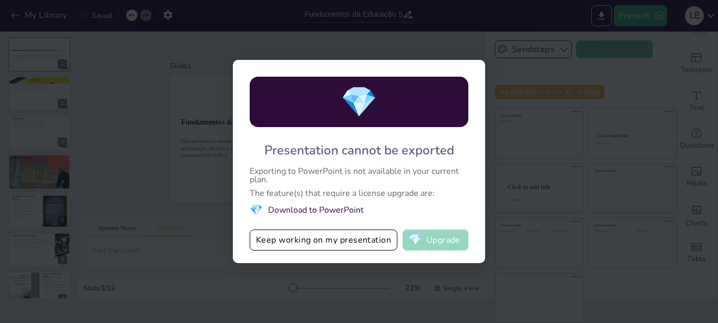
click at [438, 239] on button "💎 Upgrade" at bounding box center [436, 240] width 66 height 21
